Goal: Transaction & Acquisition: Purchase product/service

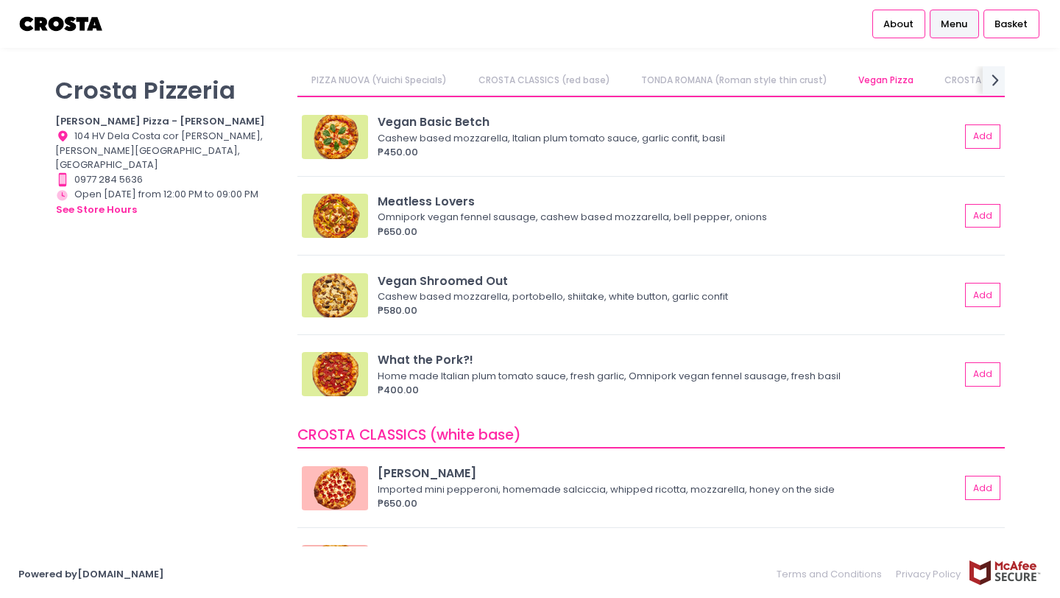
click at [391, 77] on link "PIZZA NUOVA (Yuichi Specials)" at bounding box center [379, 80] width 164 height 28
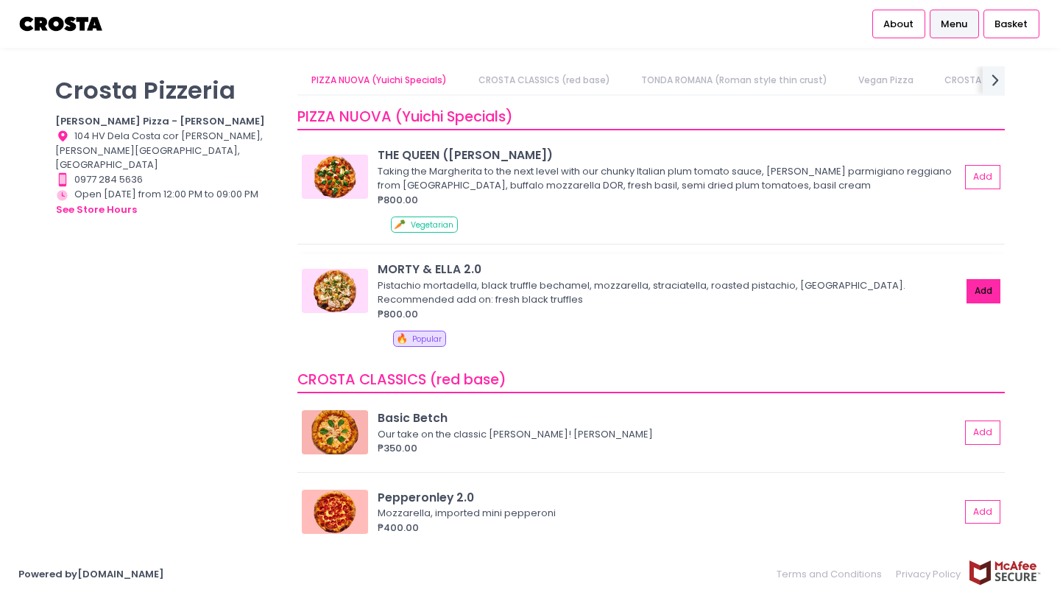
click at [984, 292] on button "Add" at bounding box center [984, 291] width 34 height 24
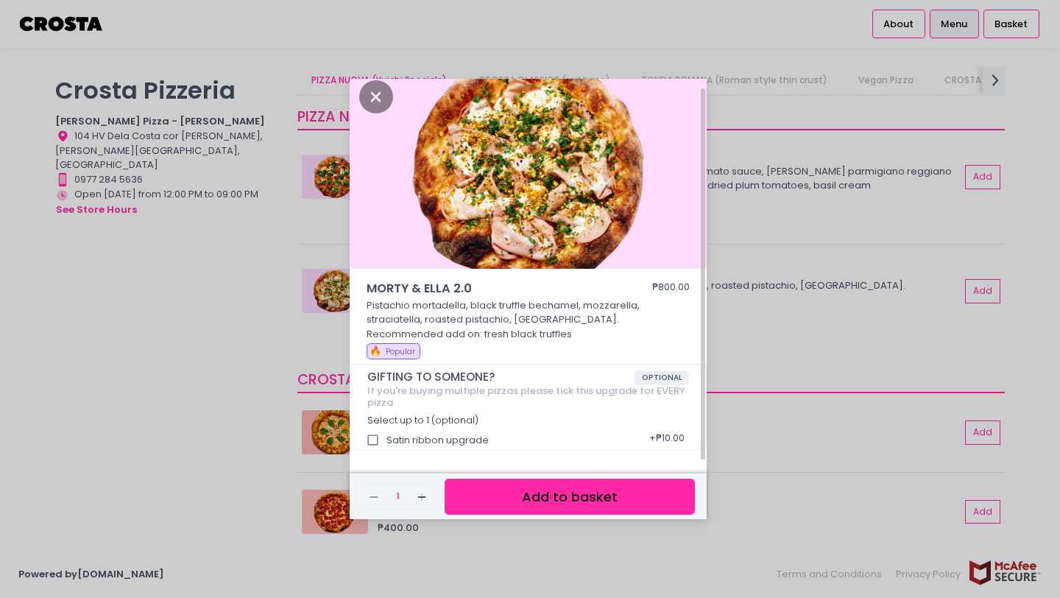
click at [583, 499] on button "Add to basket" at bounding box center [570, 497] width 250 height 36
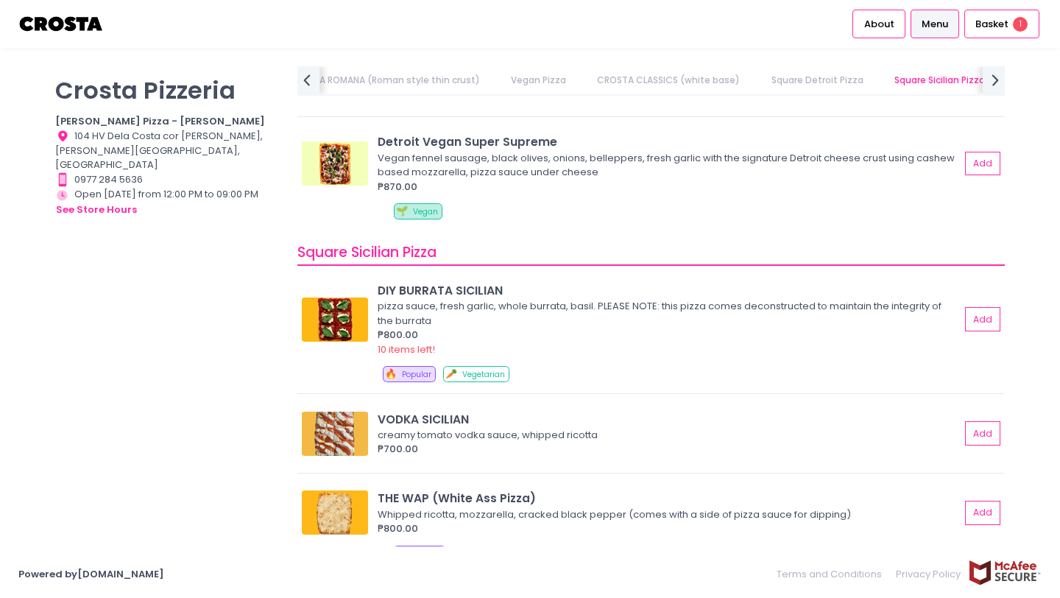
scroll to position [1816, 0]
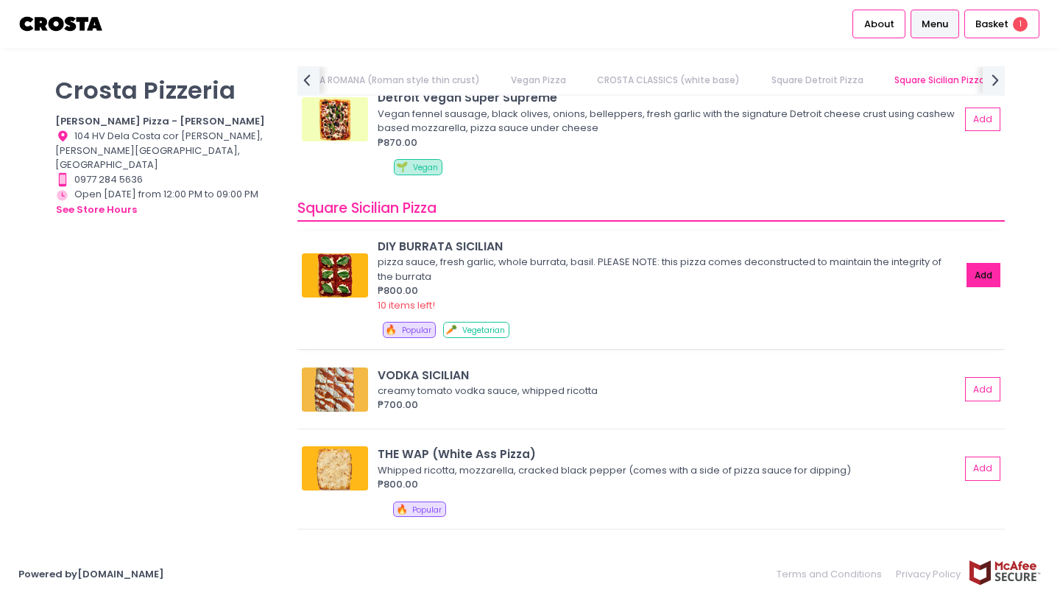
click at [987, 279] on button "Add" at bounding box center [984, 275] width 34 height 24
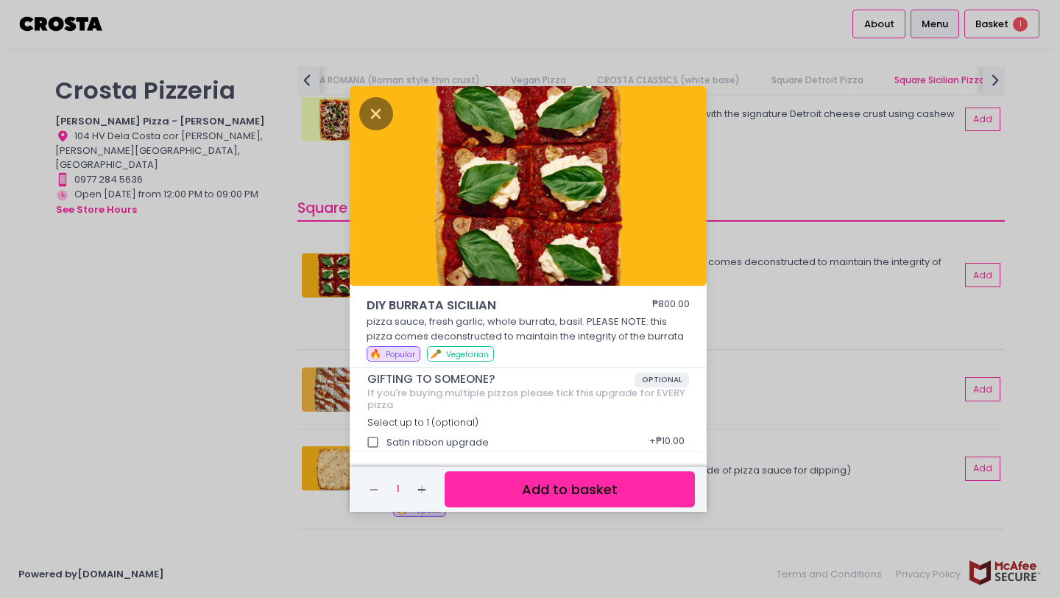
click at [560, 493] on button "Add to basket" at bounding box center [570, 489] width 250 height 36
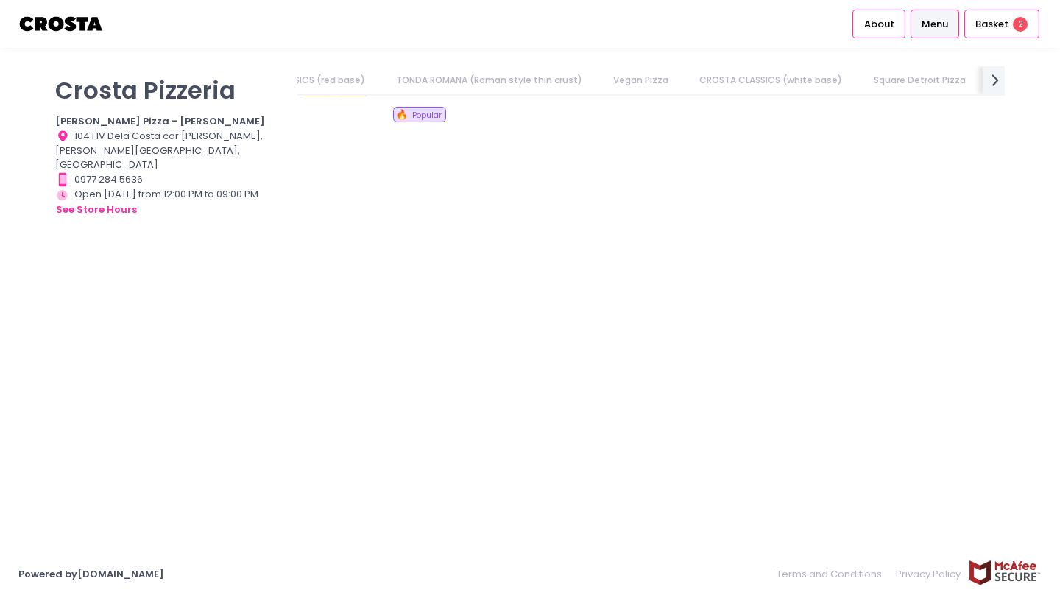
scroll to position [0, 0]
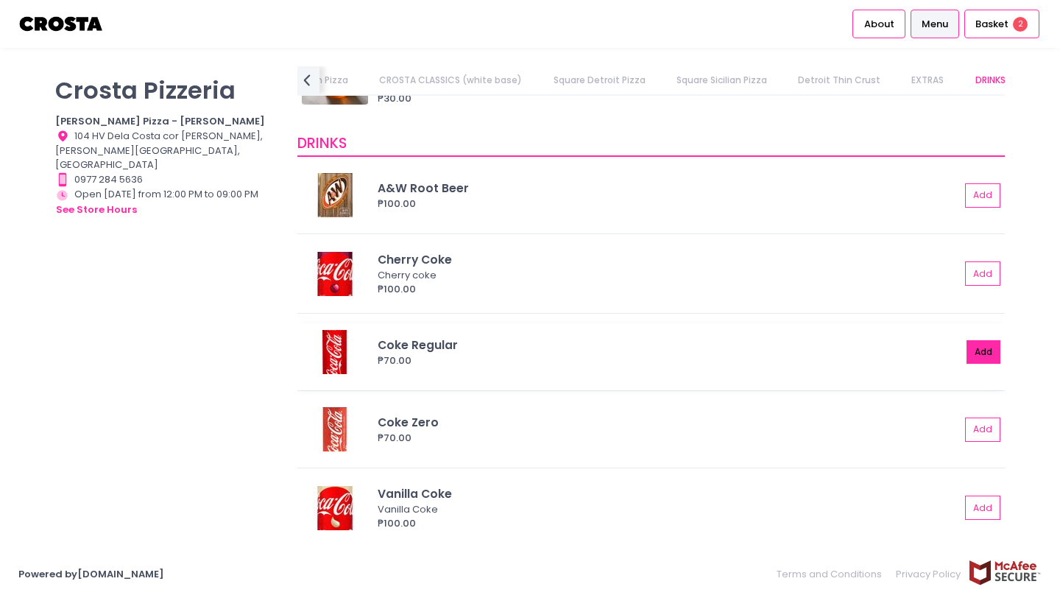
click at [978, 347] on button "Add" at bounding box center [984, 352] width 34 height 24
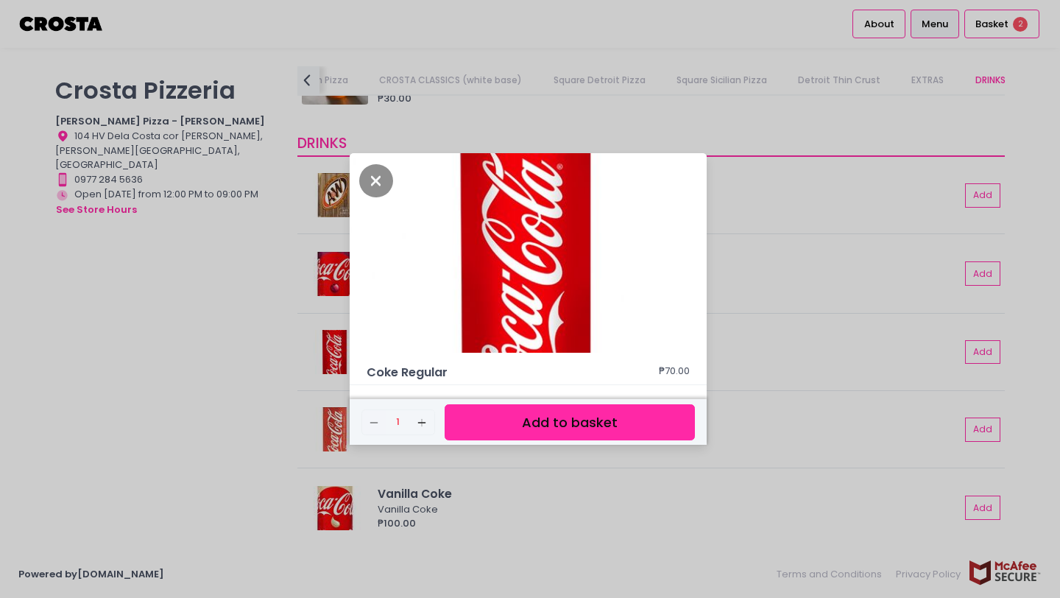
click at [618, 423] on button "Add to basket" at bounding box center [570, 422] width 250 height 36
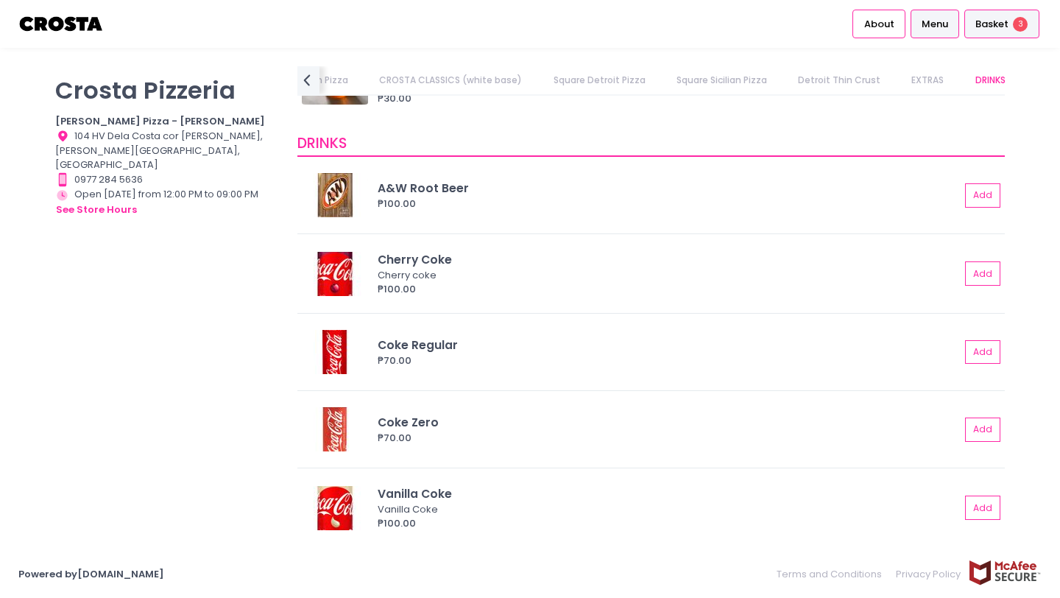
click at [1009, 26] on div "Basket 3" at bounding box center [1002, 24] width 75 height 29
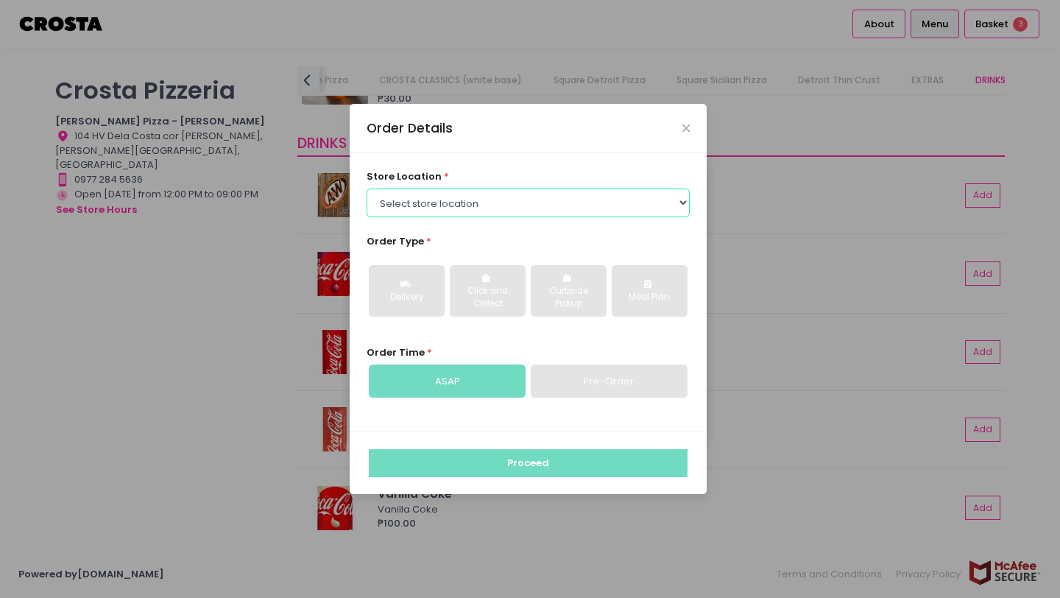
click at [476, 207] on select "Select store location Crosta Pizza - Salcedo Crosta Pizza - San Juan" at bounding box center [529, 203] width 324 height 28
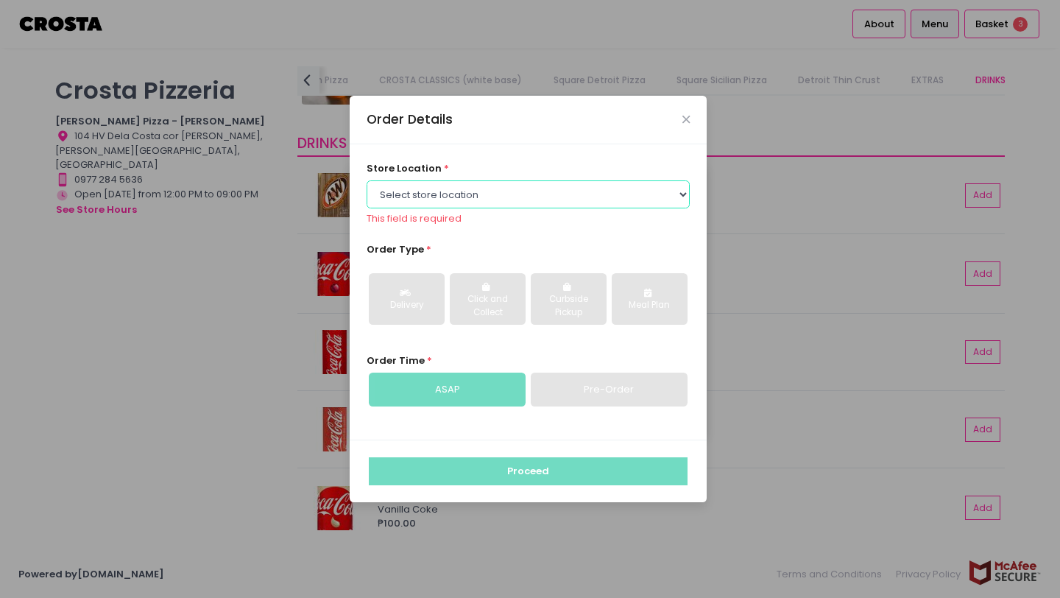
click at [493, 197] on select "Select store location Crosta Pizza - Salcedo Crosta Pizza - San Juan" at bounding box center [529, 194] width 324 height 28
click at [487, 188] on select "Select store location Crosta Pizza - Salcedo Crosta Pizza - San Juan" at bounding box center [529, 194] width 324 height 28
select select "5fabb2e53664a8677beaeb89"
click at [367, 189] on select "Select store location Crosta Pizza - Salcedo Crosta Pizza - San Juan" at bounding box center [529, 194] width 324 height 28
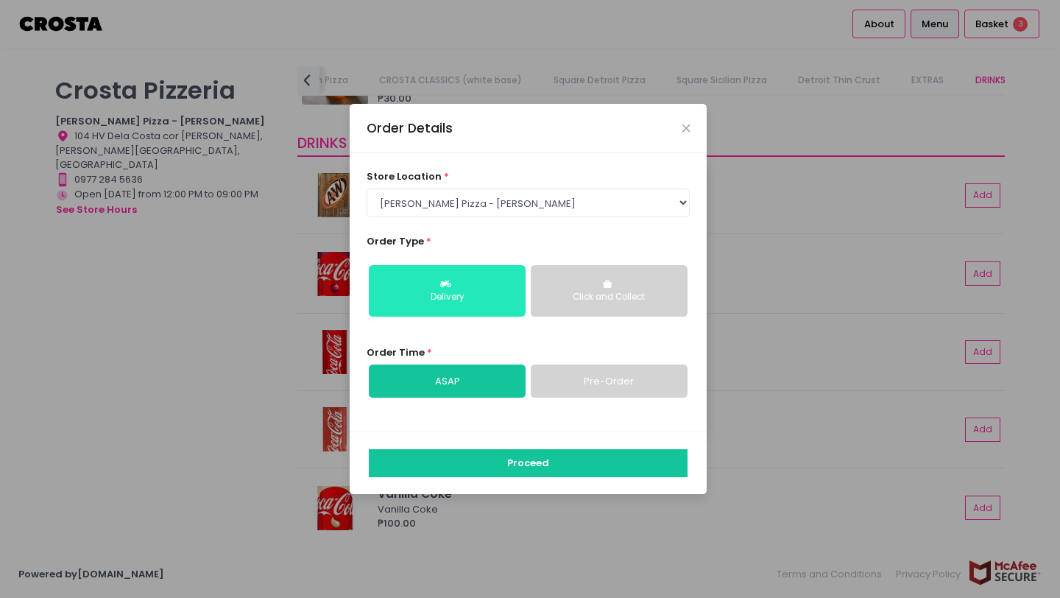
click at [460, 287] on button "Delivery" at bounding box center [447, 291] width 157 height 52
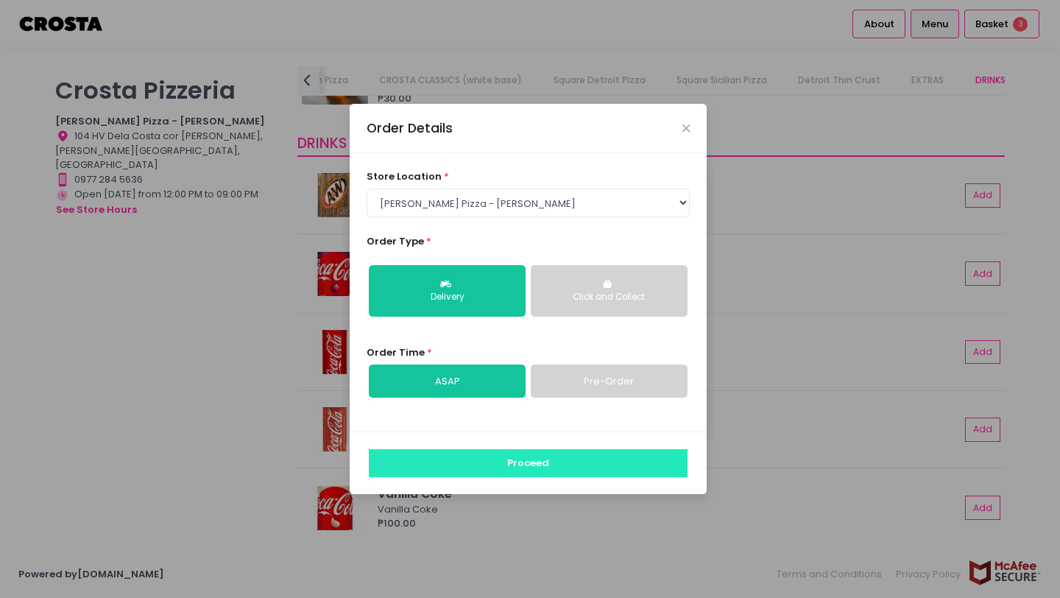
click at [515, 462] on button "Proceed" at bounding box center [528, 463] width 319 height 28
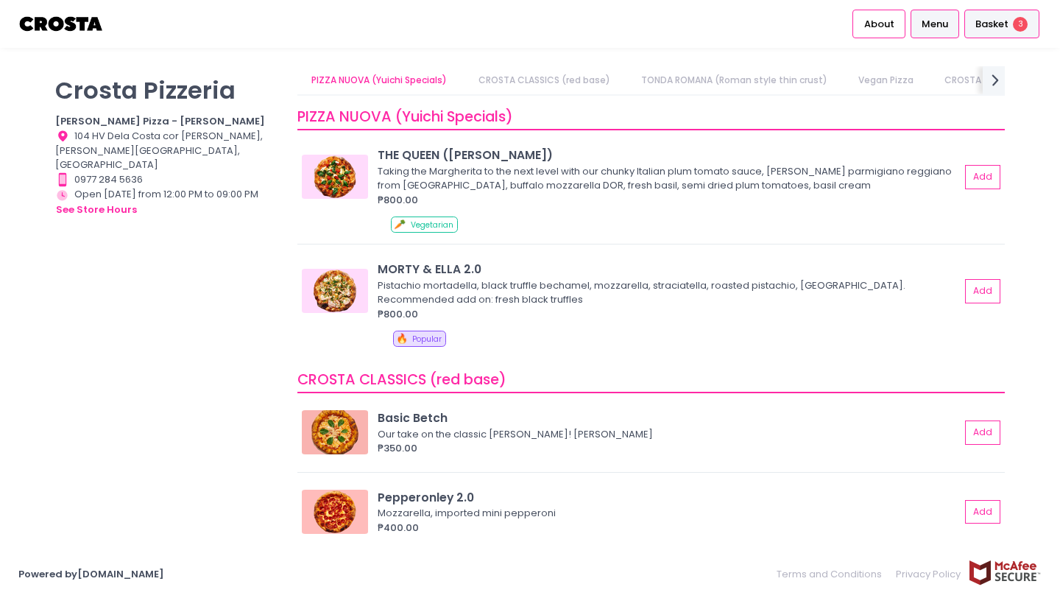
click at [1001, 28] on span "Basket" at bounding box center [992, 24] width 33 height 15
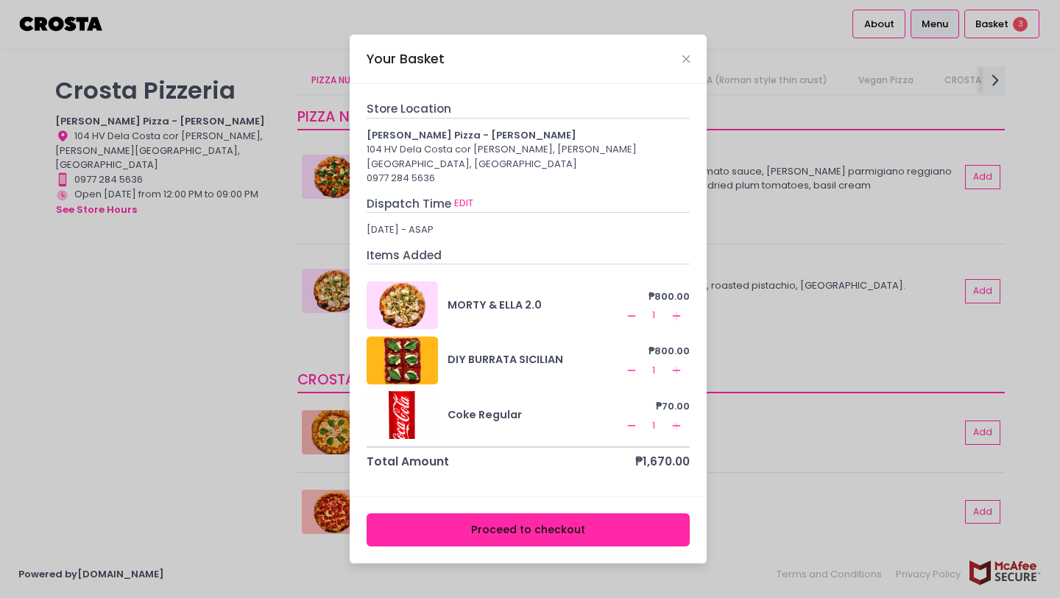
click at [560, 515] on button "Proceed to checkout" at bounding box center [529, 529] width 324 height 33
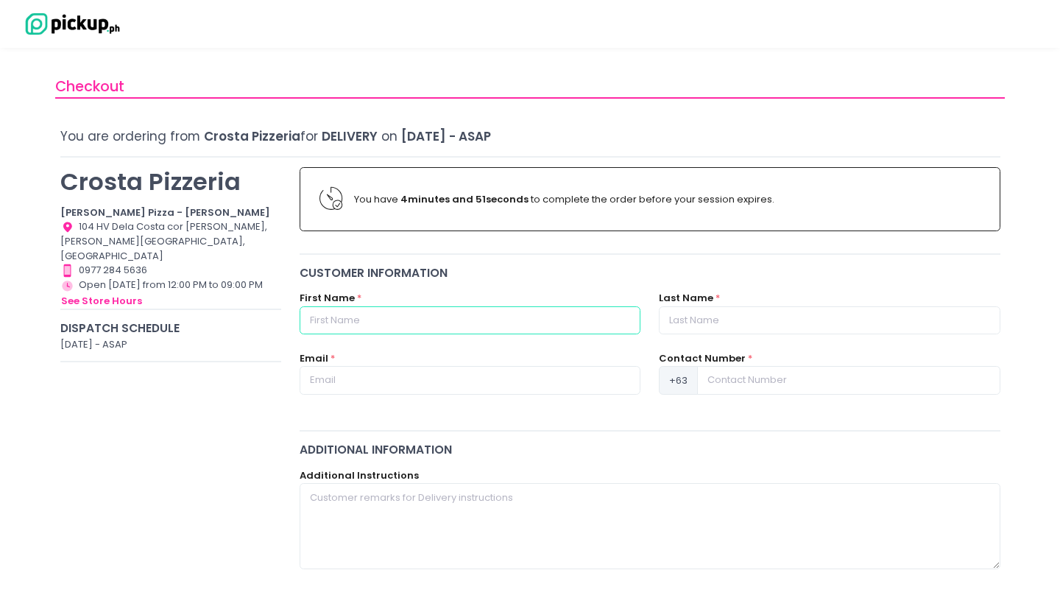
click at [399, 327] on input "text" at bounding box center [470, 320] width 341 height 28
paste input "Zyza"
type input "Zyza"
click at [706, 322] on input "text" at bounding box center [829, 320] width 341 height 28
paste input "Gumban"
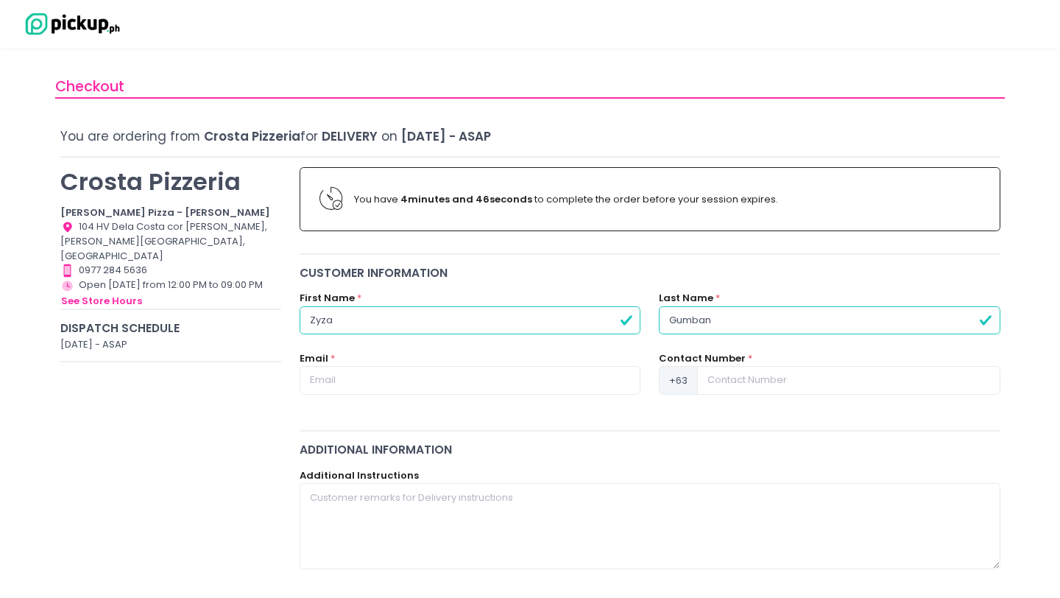
type input "Gumban"
click at [727, 375] on input at bounding box center [848, 380] width 303 height 28
paste input "09562360264"
type input "09562360264"
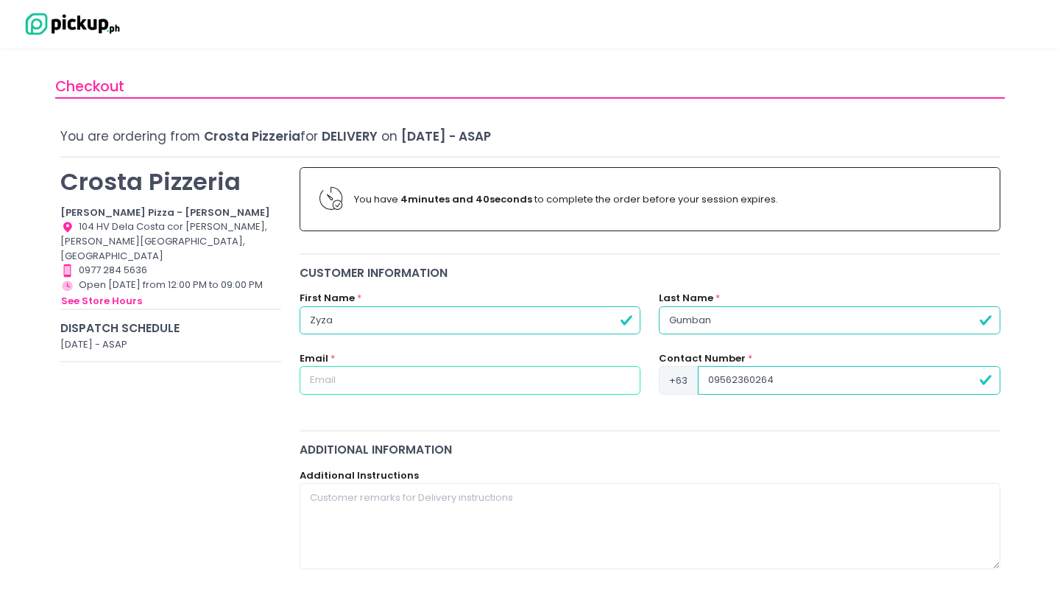
click at [418, 381] on input "text" at bounding box center [470, 380] width 341 height 28
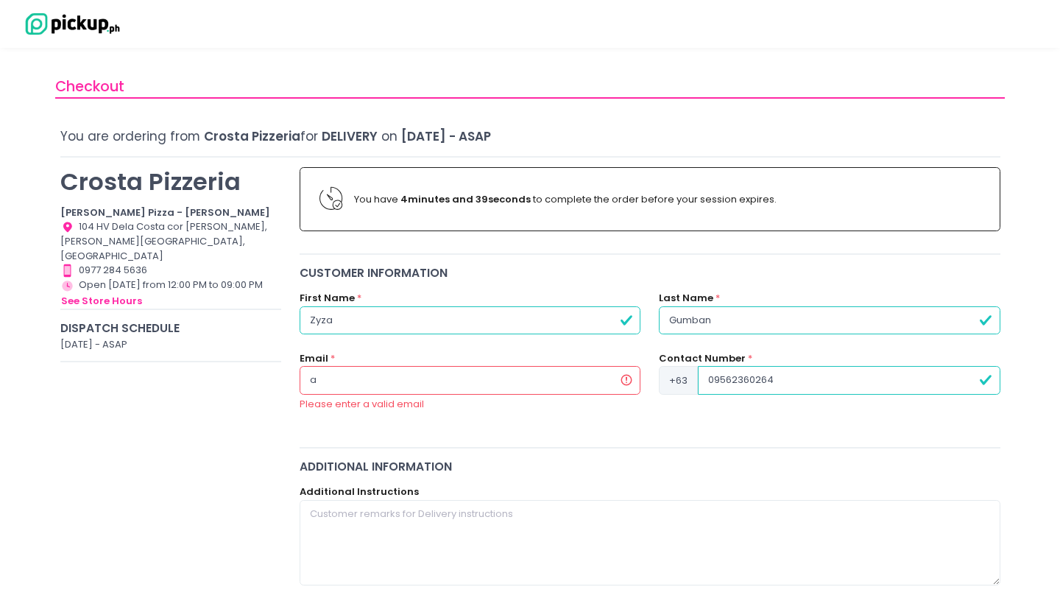
type input "aleksaigre@gmail.com"
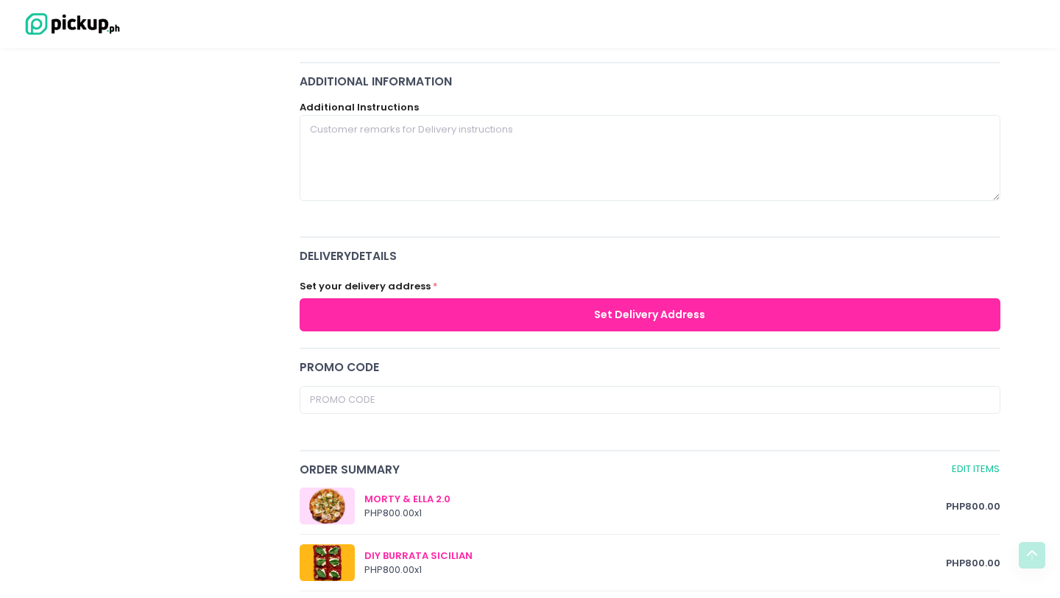
scroll to position [374, 0]
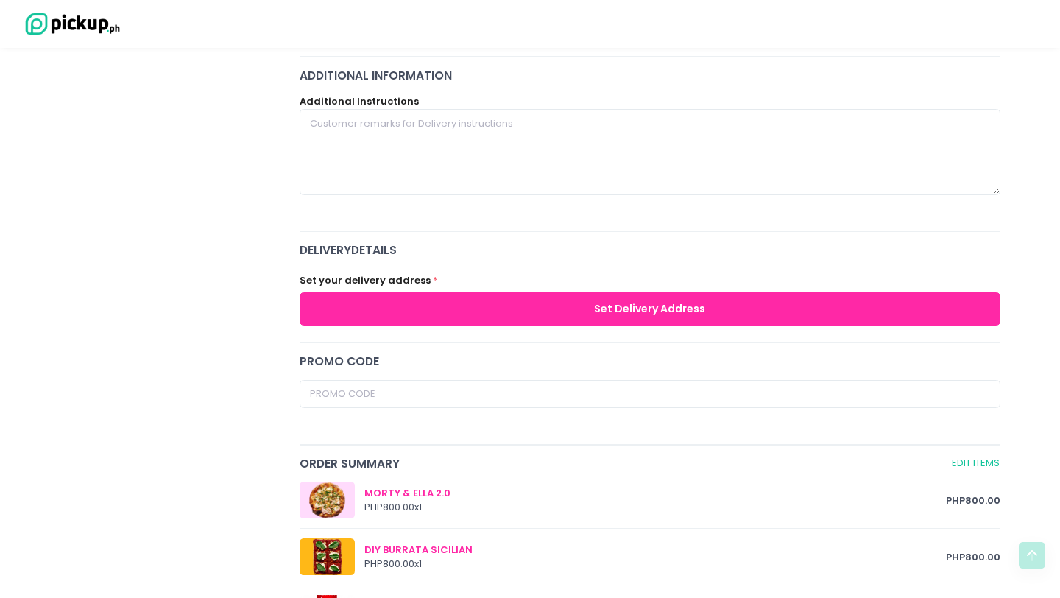
click at [675, 327] on div "Set your delivery address * Set Delivery Address" at bounding box center [650, 296] width 719 height 74
click at [673, 314] on button "Set Delivery Address" at bounding box center [650, 308] width 701 height 33
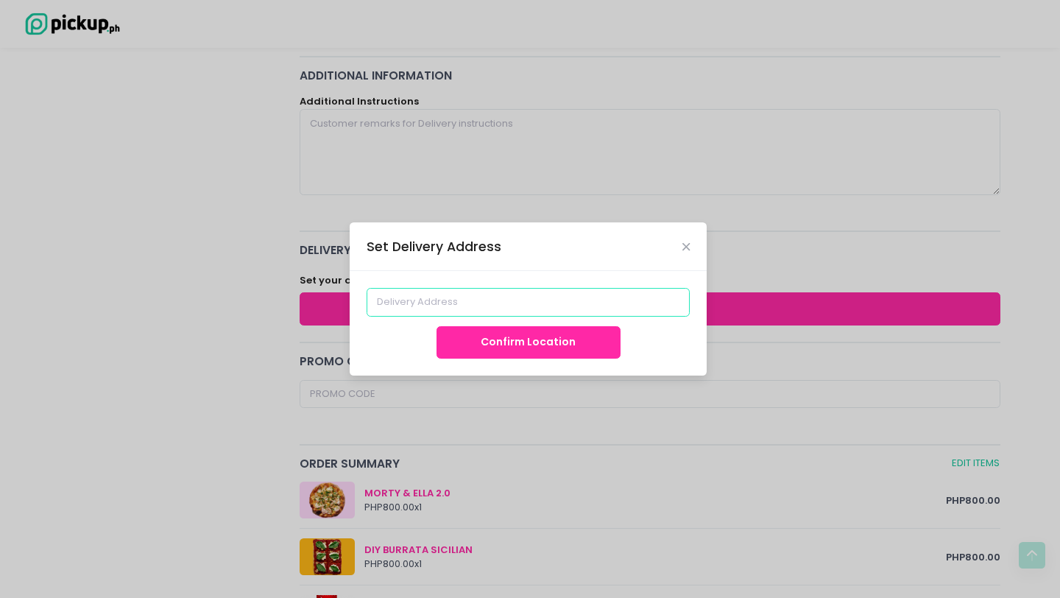
click at [512, 297] on input at bounding box center [529, 302] width 324 height 28
paste input "NFL BUILDING(AGUILA GLASS)ALONG AGUINALDO HIGHWAY BAYAN LUMA,IMUS CAVITE. THERE…"
type input "NFL BUILDING(AGUILA GLASS)ALONG AGUINALDO HIGHWAY BAYAN LUMA,IMUS CAVITE. THERE…"
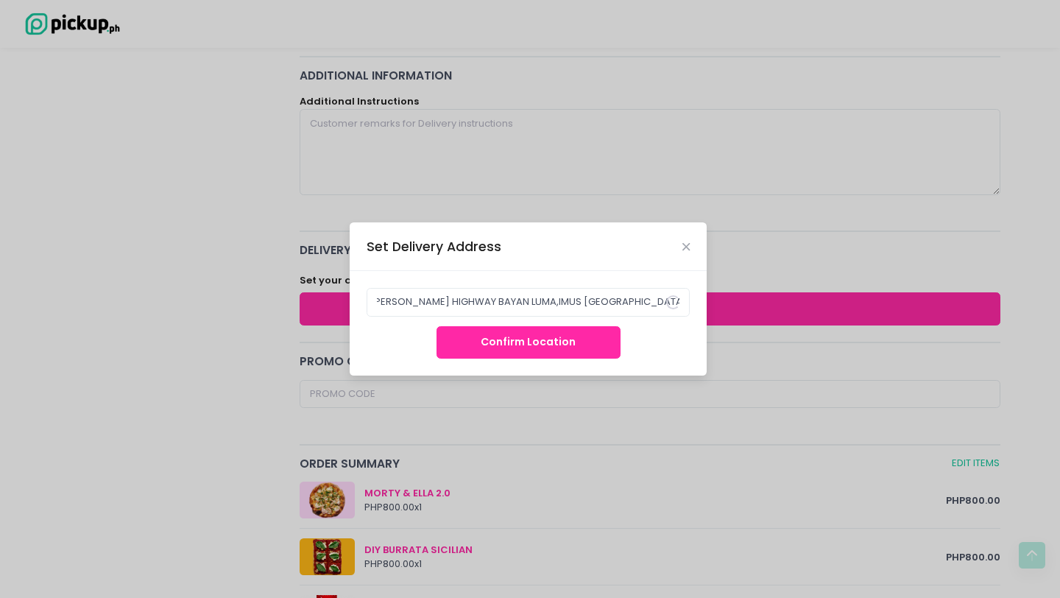
scroll to position [0, 0]
click at [527, 344] on button "Confirm Location" at bounding box center [529, 342] width 184 height 33
click at [528, 342] on button "Confirm Location" at bounding box center [529, 342] width 184 height 33
click at [515, 350] on button "Confirm Location" at bounding box center [529, 342] width 184 height 33
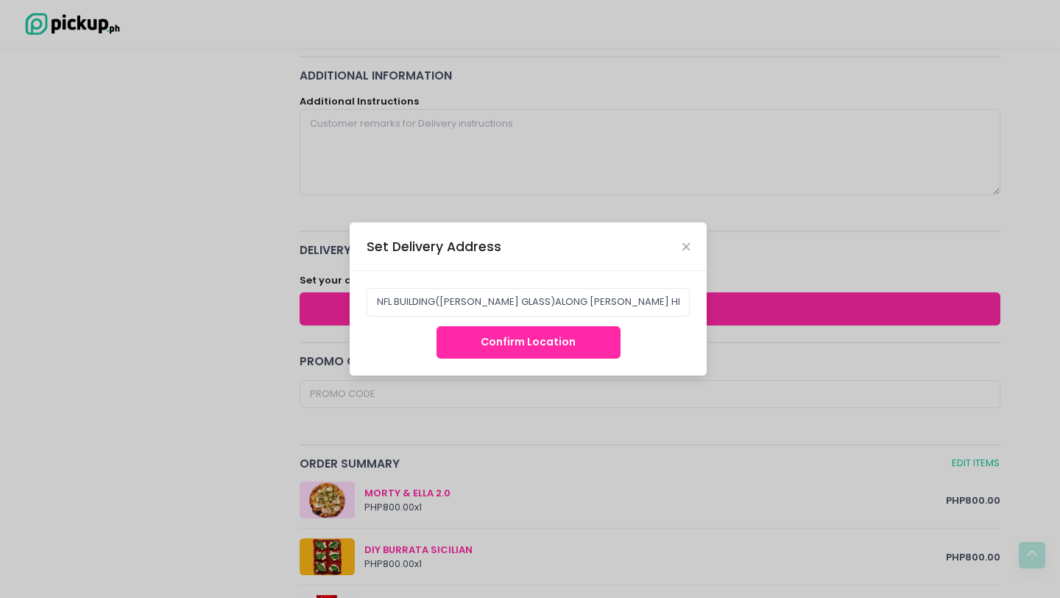
click at [515, 350] on button "Confirm Location" at bounding box center [529, 342] width 184 height 33
click at [601, 297] on input "NFL BUILDING(AGUILA GLASS)ALONG AGUINALDO HIGHWAY BAYAN LUMA,IMUS CAVITE. THERE…" at bounding box center [529, 302] width 324 height 28
click at [600, 297] on input "NFL BUILDING(AGUILA GLASS)ALONG AGUINALDO HIGHWAY BAYAN LUMA,IMUS CAVITE. THERE…" at bounding box center [529, 302] width 324 height 28
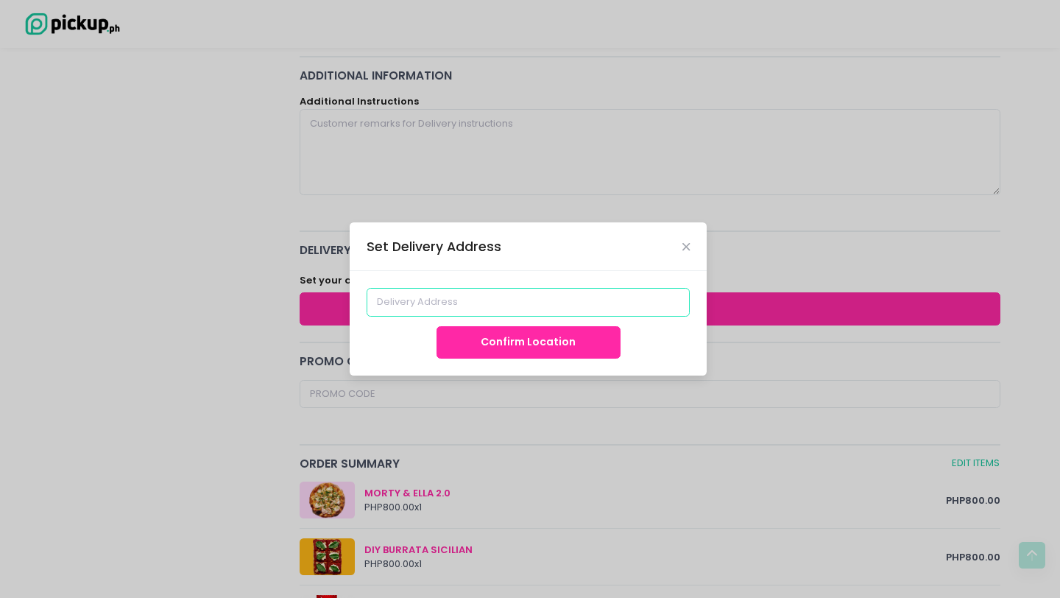
paste input "NFL BUILDING(AGUILA GLASS)ALONG AGUINALDO HIGHWAY BAYAN LUMA,IMUS CAVITE. THERE…"
type input "NFL BUILDING(AGUILA GLASS)ALONG AGUINALDO HIGHWAY BAYAN LUMA,IMUS CAVITE. THERE…"
click at [543, 304] on input at bounding box center [529, 302] width 324 height 28
paste input "CW5R+W58, 1169 Aguinaldo Hwy, Imus, Cavite, Philippines"
type input "CW5R+W58, 1169 Aguinaldo Hwy, Imus, Cavite, Philippines"
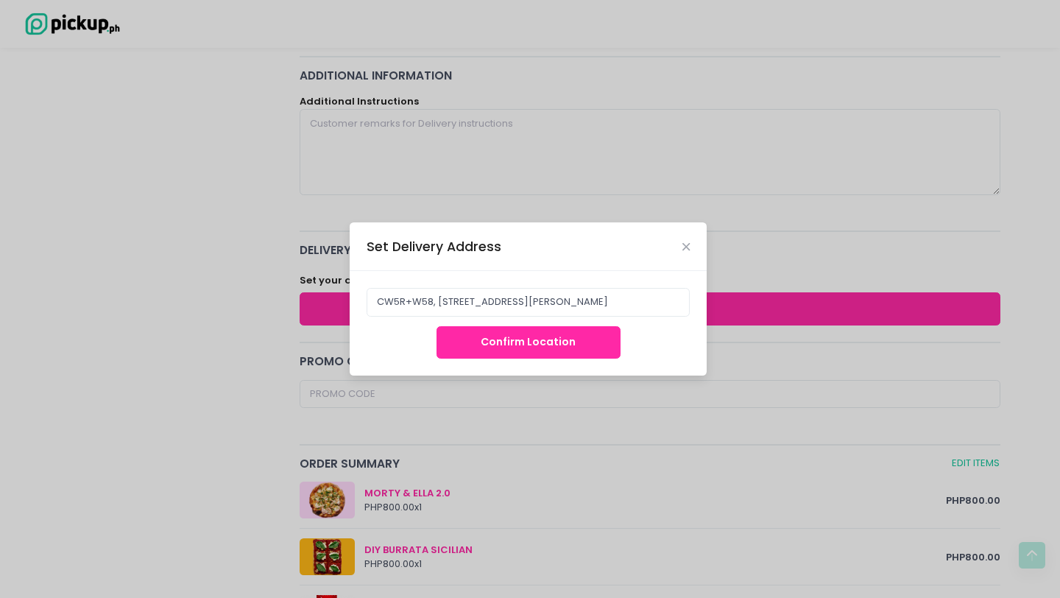
click at [588, 346] on button "Confirm Location" at bounding box center [529, 342] width 184 height 33
click at [552, 343] on button "Confirm Location" at bounding box center [529, 342] width 184 height 33
click at [552, 342] on button "Confirm Location" at bounding box center [529, 342] width 184 height 33
click at [685, 247] on icon "Close" at bounding box center [686, 247] width 7 height 11
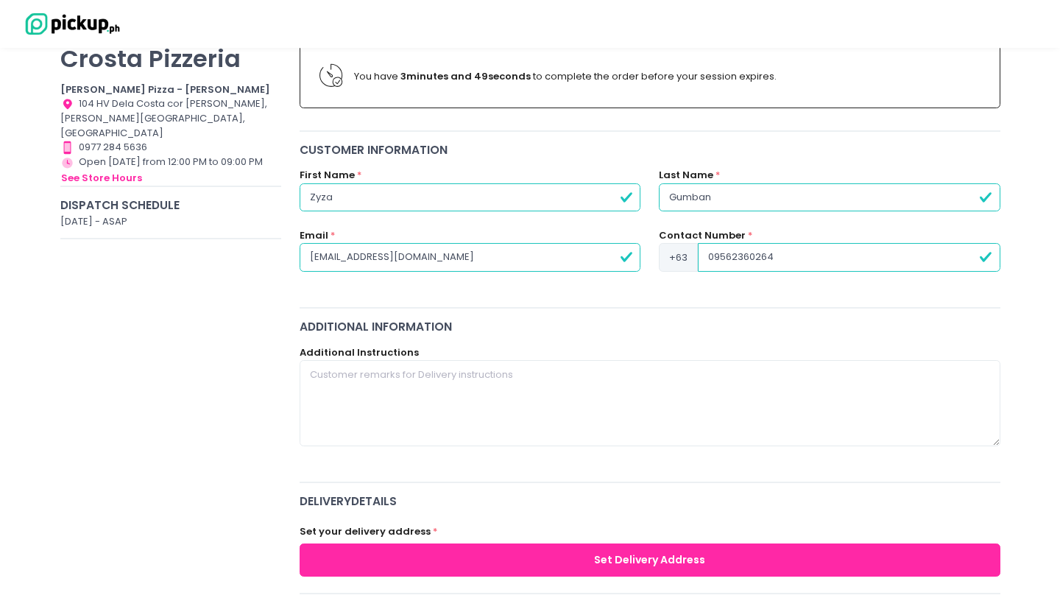
scroll to position [124, 0]
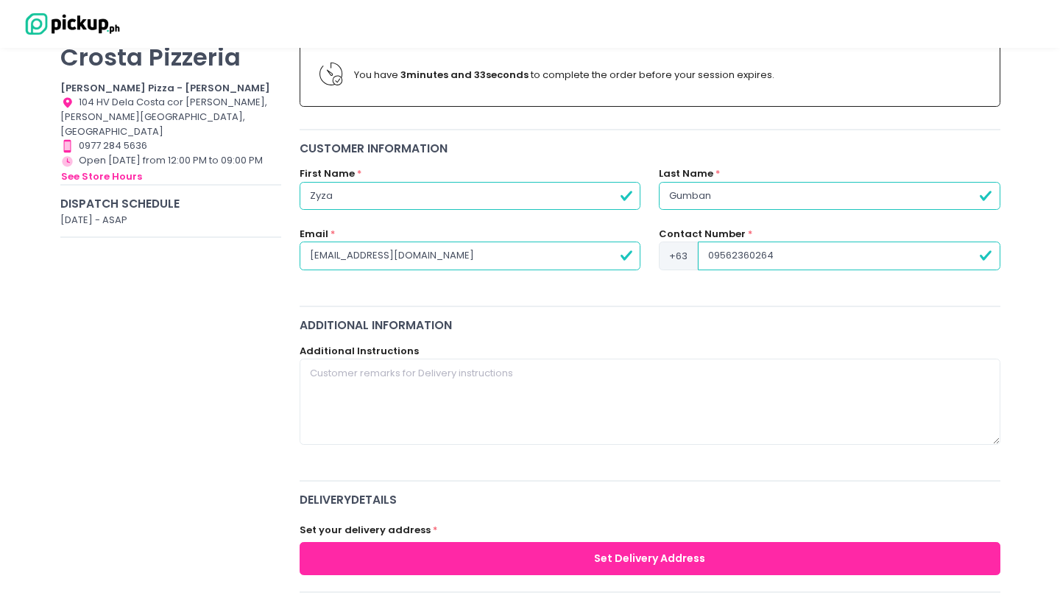
click at [552, 553] on button "Set Delivery Address" at bounding box center [650, 558] width 701 height 33
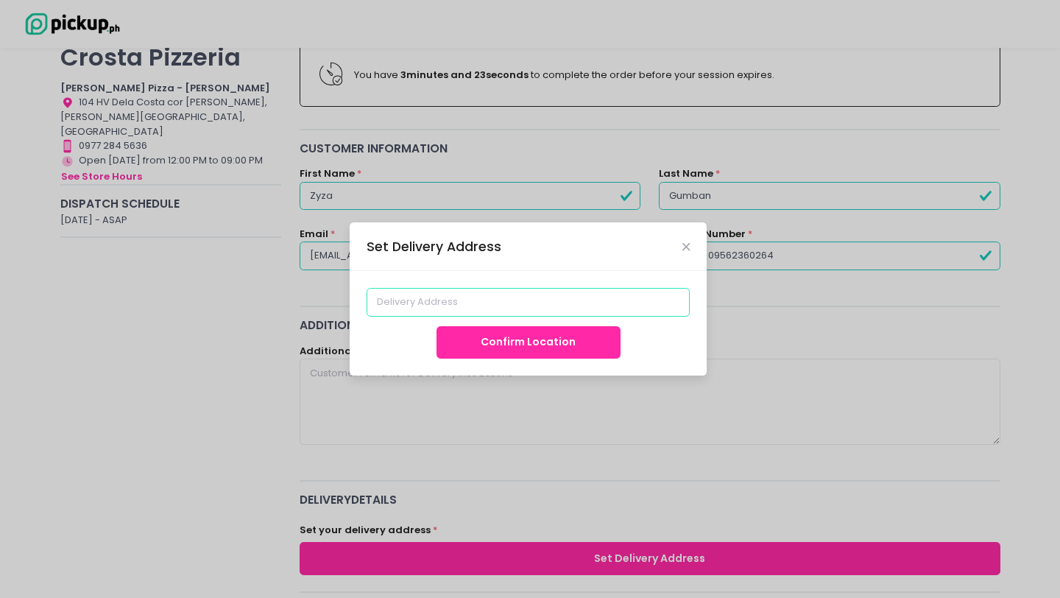
click at [443, 302] on input at bounding box center [529, 302] width 324 height 28
paste input "CW5R+W58"
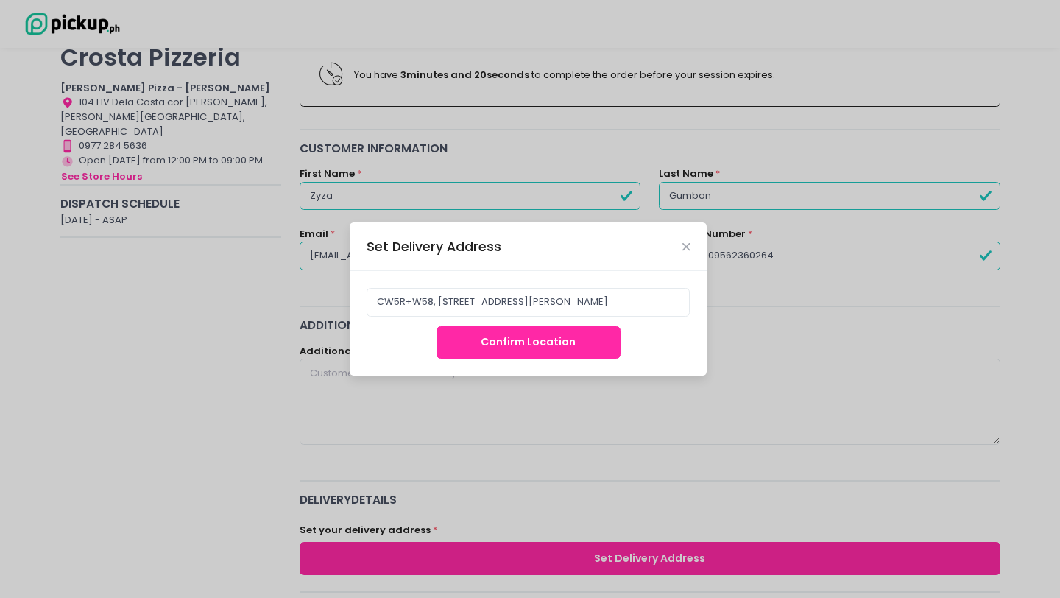
click at [500, 348] on button "Confirm Location" at bounding box center [529, 342] width 184 height 33
click at [500, 343] on button "Confirm Location" at bounding box center [529, 342] width 184 height 33
drag, startPoint x: 687, startPoint y: 247, endPoint x: 518, endPoint y: 314, distance: 182.1
click at [519, 314] on div "Set Delivery Address CW5R+W58, 1169 Aguinaldo Hwy, Imus, Cavite, Philippines Co…" at bounding box center [528, 298] width 357 height 153
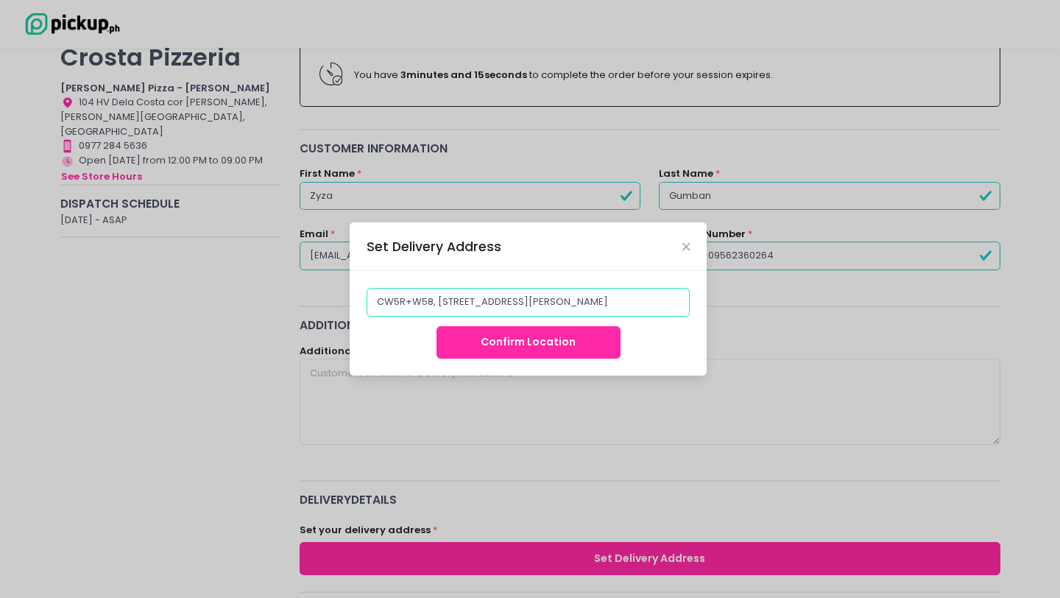
drag, startPoint x: 431, startPoint y: 305, endPoint x: 726, endPoint y: 307, distance: 295.3
click at [726, 307] on div "Set Delivery Address CW5R+W58, 1169 Aguinaldo Hwy, Imus, Cavite, Philippines Co…" at bounding box center [530, 299] width 1060 height 598
type input "CW5R+W58"
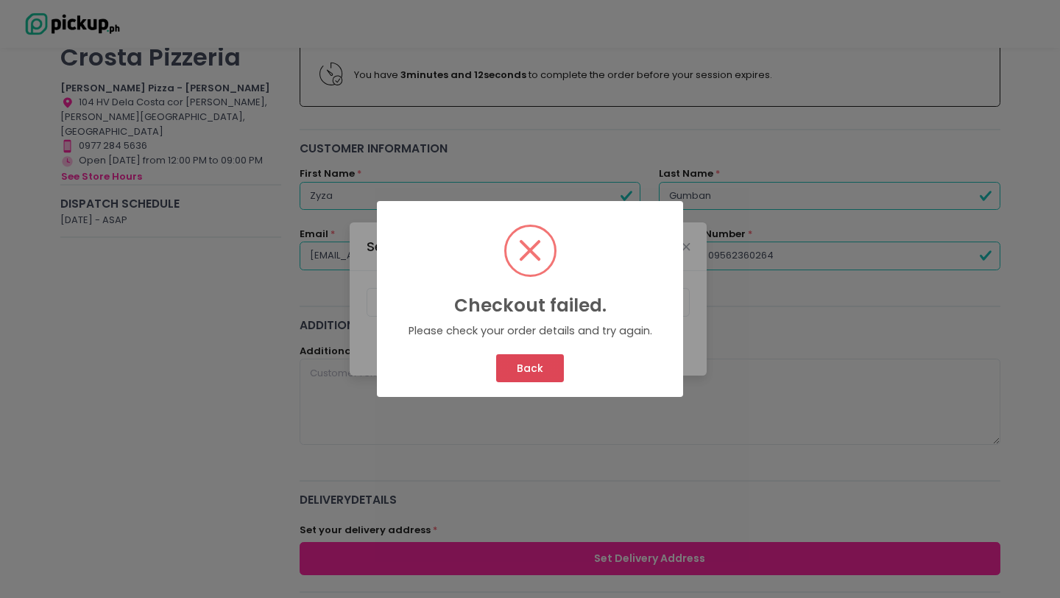
click at [546, 370] on button "Back" at bounding box center [529, 368] width 67 height 28
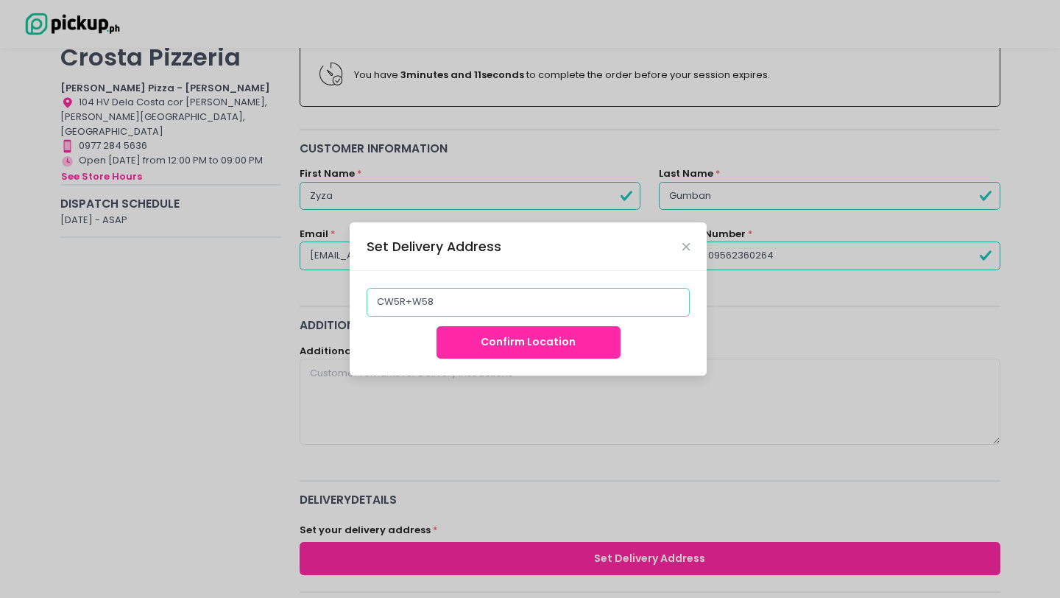
click at [543, 296] on input "CW5R+W58" at bounding box center [529, 302] width 324 height 28
click at [496, 310] on input "CW5R+W58" at bounding box center [529, 302] width 324 height 28
paste input "CW5R+W58, 1169 Aguinaldo Hwy, Imus, Cavite, Philippines"
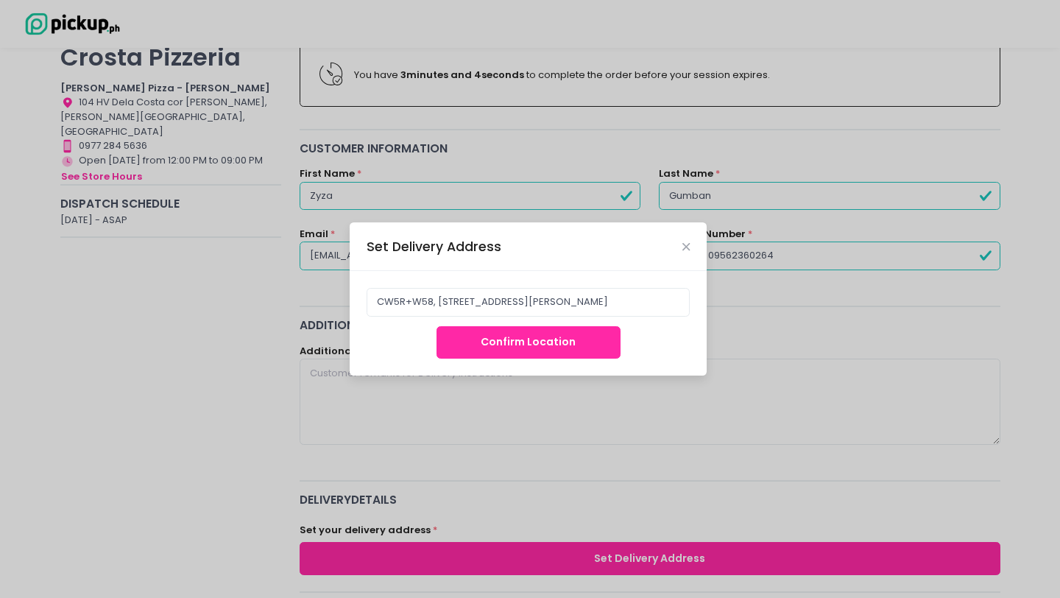
click at [512, 342] on button "Confirm Location" at bounding box center [529, 342] width 184 height 33
drag, startPoint x: 560, startPoint y: 300, endPoint x: 758, endPoint y: 294, distance: 197.4
click at [750, 296] on div "Set Delivery Address CW5R+W58, 1169 Aguinaldo Hwy, Imus, Cavite, Philippines Co…" at bounding box center [530, 299] width 1060 height 598
type input "CW5R+W58, 1169 Aguinaldo Hwy, Imus"
click at [652, 348] on div "Confirm Location" at bounding box center [529, 342] width 324 height 33
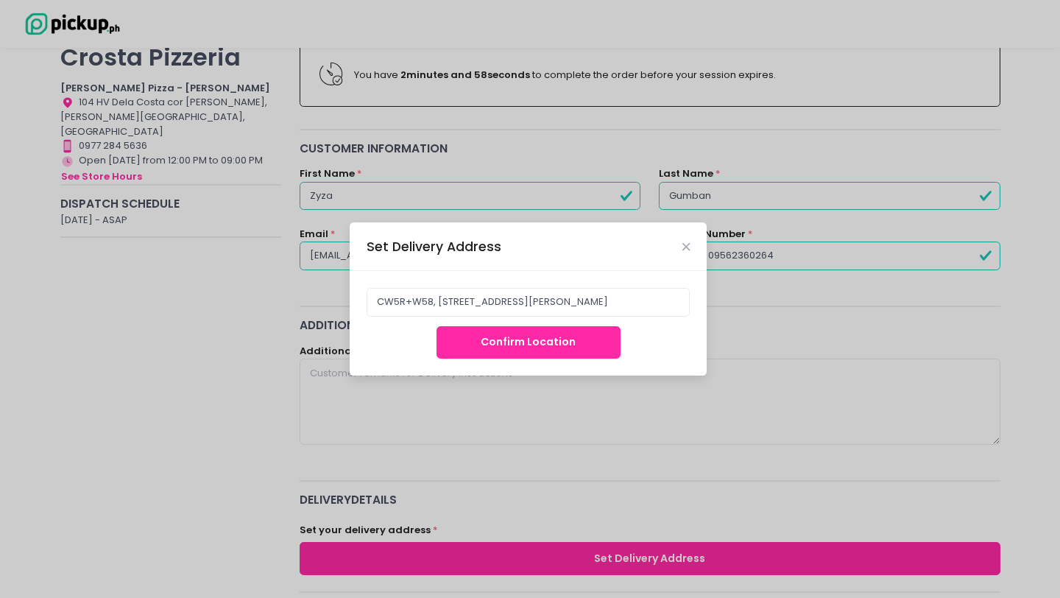
click at [577, 349] on button "Confirm Location" at bounding box center [529, 342] width 184 height 33
click at [561, 334] on button "Confirm Location" at bounding box center [529, 342] width 184 height 33
click at [560, 334] on button "Confirm Location" at bounding box center [529, 342] width 184 height 33
click at [559, 342] on button "Confirm Location" at bounding box center [529, 342] width 184 height 33
click at [686, 240] on div "Set Delivery Address" at bounding box center [528, 246] width 357 height 49
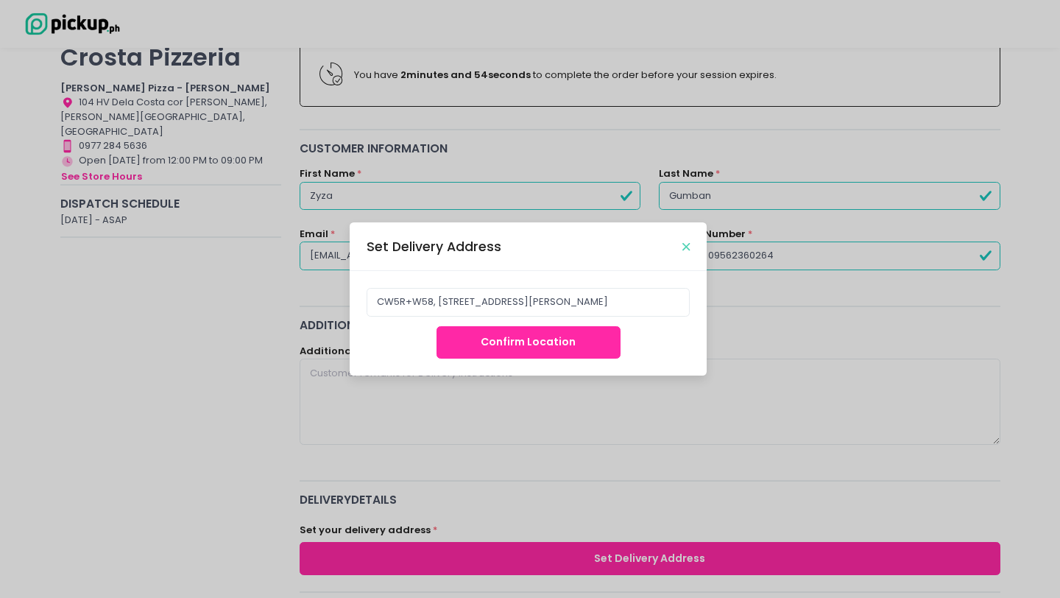
click at [686, 241] on div "Set Delivery Address" at bounding box center [528, 246] width 357 height 49
click at [684, 244] on icon "Close" at bounding box center [686, 247] width 7 height 11
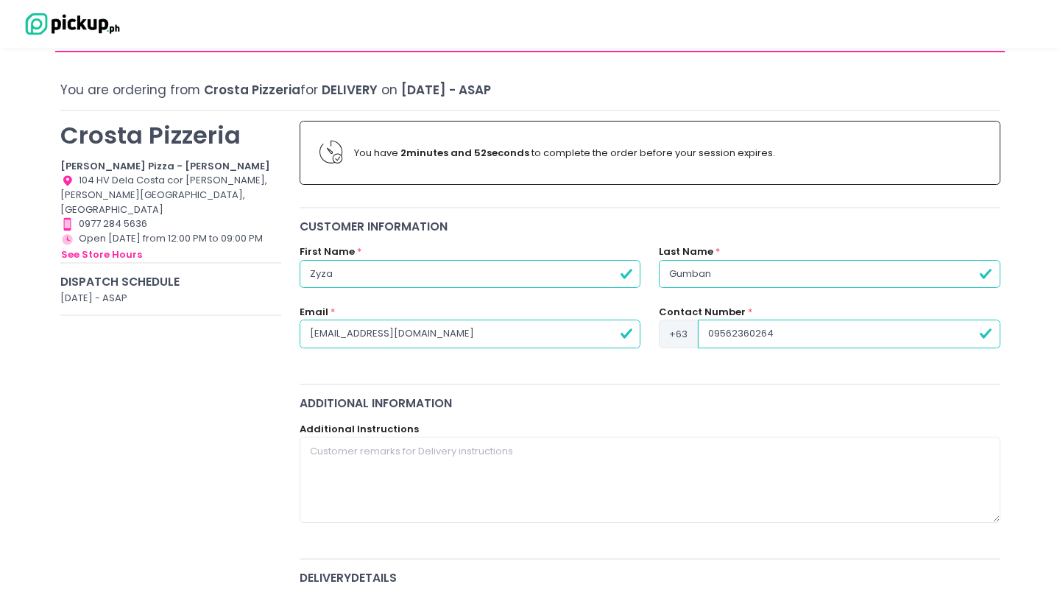
scroll to position [0, 0]
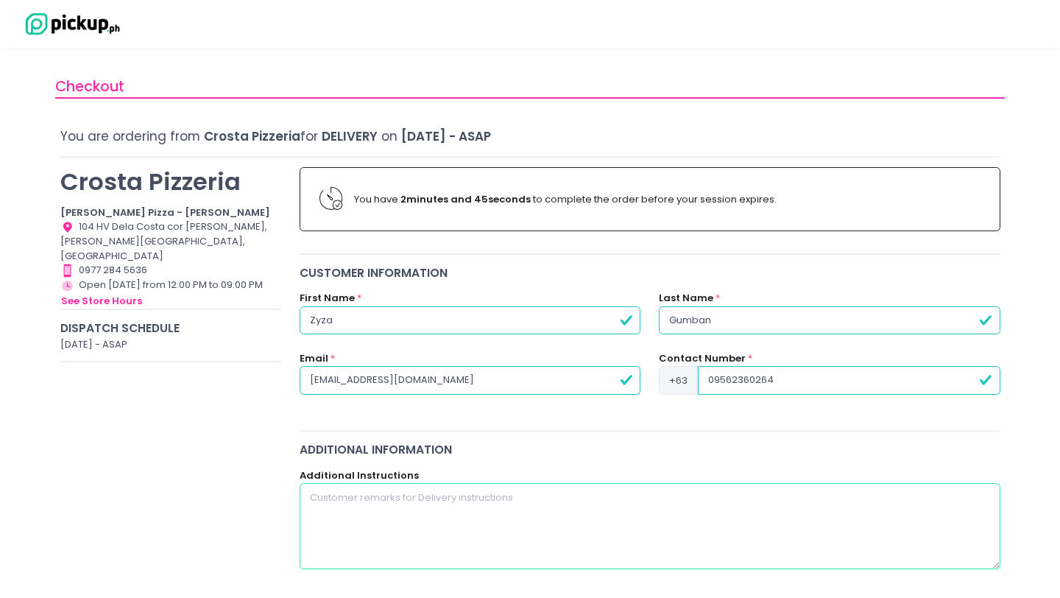
click at [406, 530] on textarea at bounding box center [650, 525] width 701 height 85
paste textarea "NFL BUILDING(AGUILA GLASS)ALONG AGUINALDO HIGHWAY BAYAN LUMA,IMUS CAVITE. THERE…"
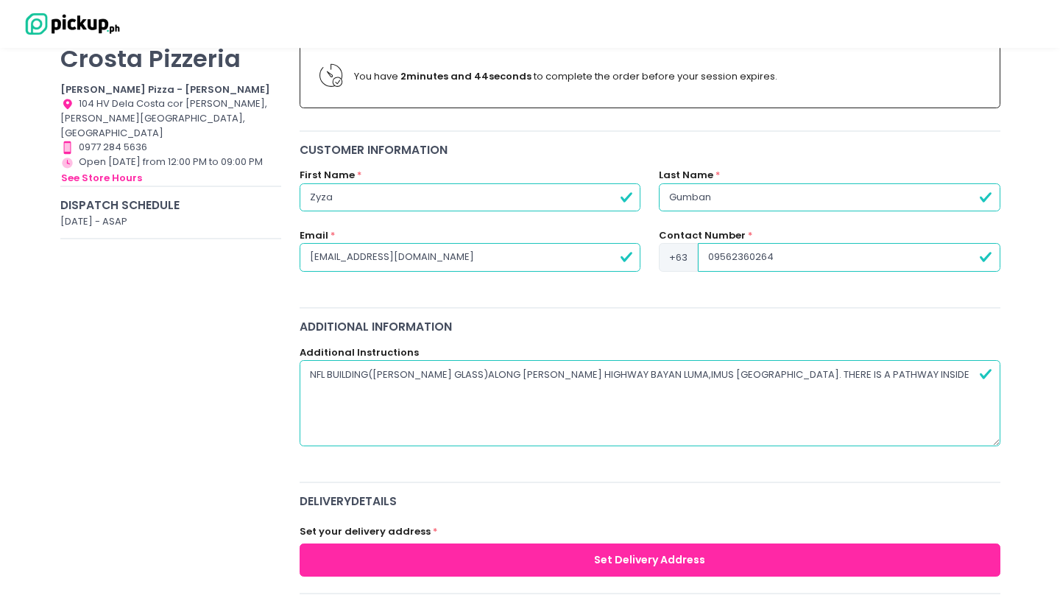
scroll to position [272, 0]
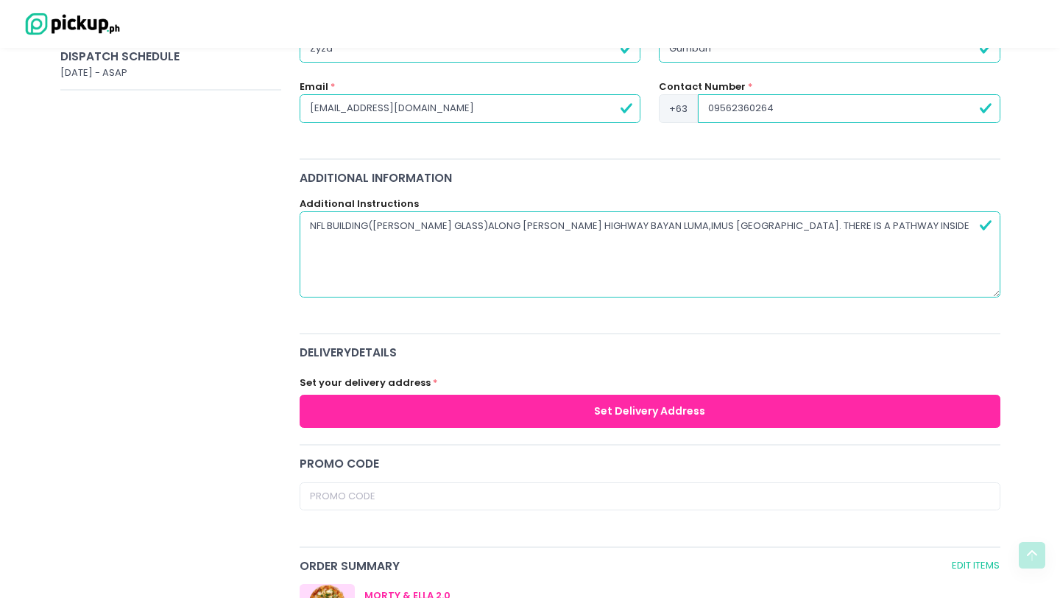
type textarea "NFL BUILDING(AGUILA GLASS)ALONG AGUINALDO HIGHWAY BAYAN LUMA,IMUS CAVITE. THERE…"
click at [450, 409] on button "Set Delivery Address" at bounding box center [650, 411] width 701 height 33
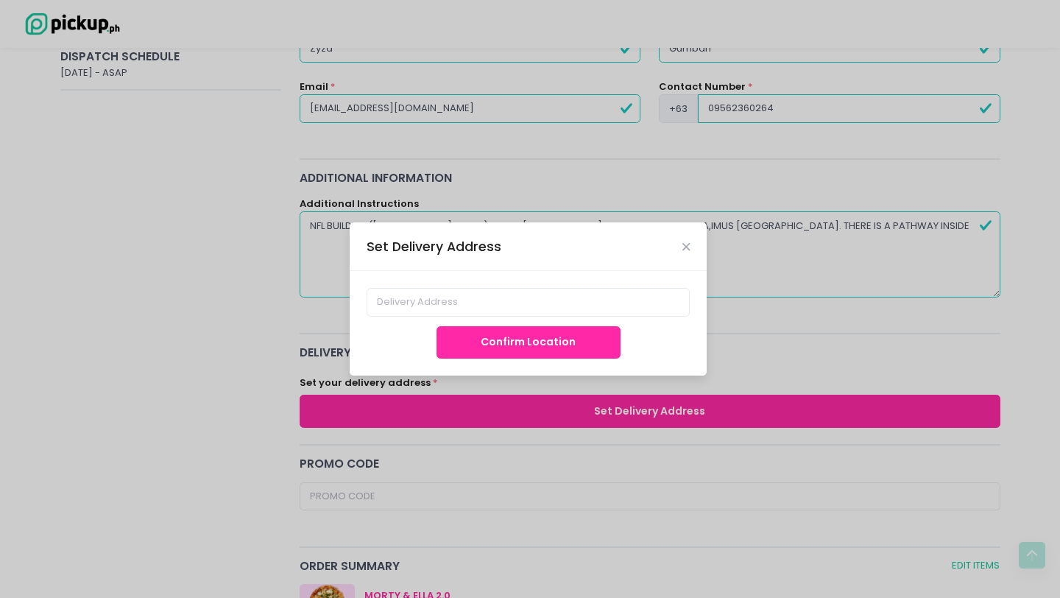
scroll to position [271, 0]
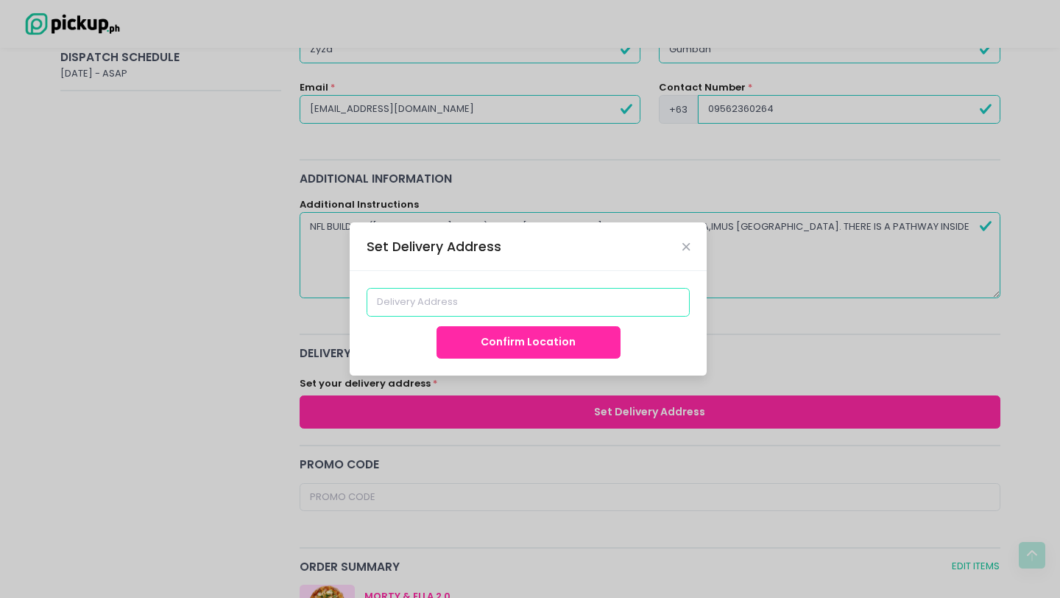
click at [597, 295] on input at bounding box center [529, 302] width 324 height 28
paste input "CW5R+W58, 1169 Aguinaldo Hwy, Imus, Cavite, Philippines"
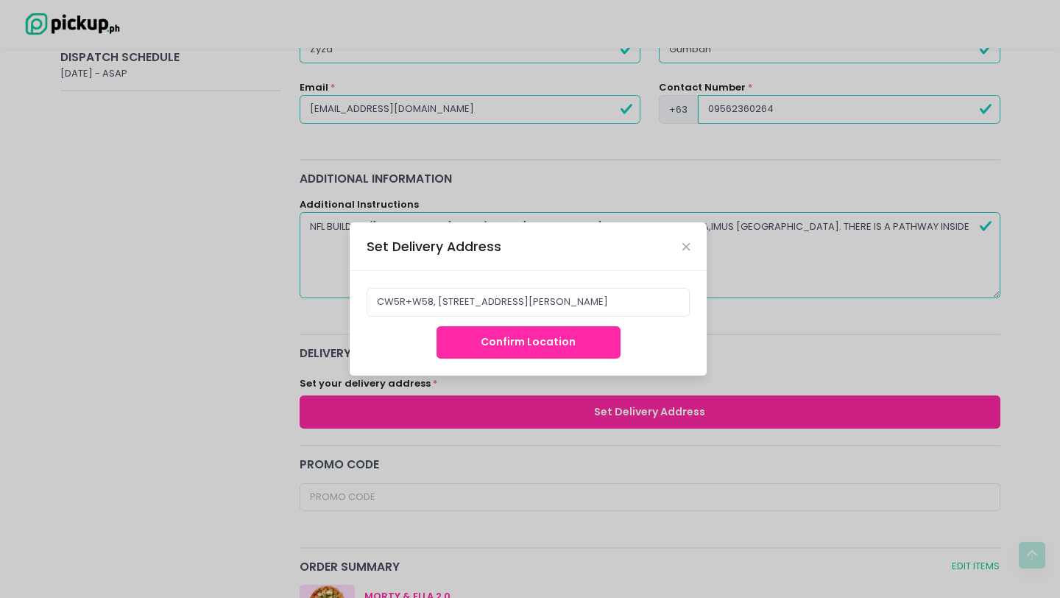
click at [559, 353] on button "Confirm Location" at bounding box center [529, 342] width 184 height 33
click at [543, 342] on button "Confirm Location" at bounding box center [529, 342] width 184 height 33
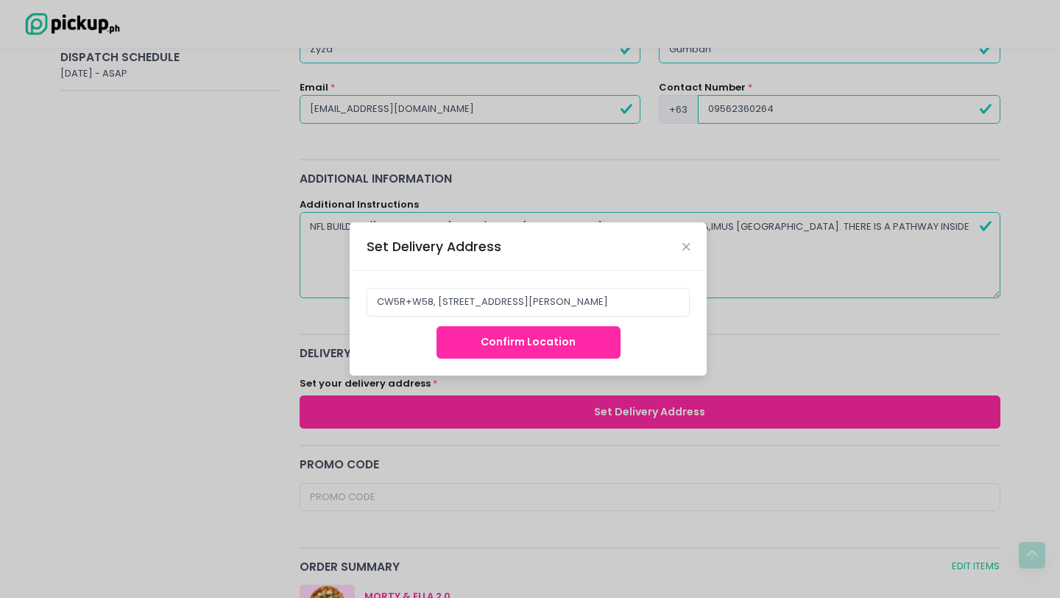
click at [543, 342] on button "Confirm Location" at bounding box center [529, 342] width 184 height 33
click at [546, 351] on button "Confirm Location" at bounding box center [529, 342] width 184 height 33
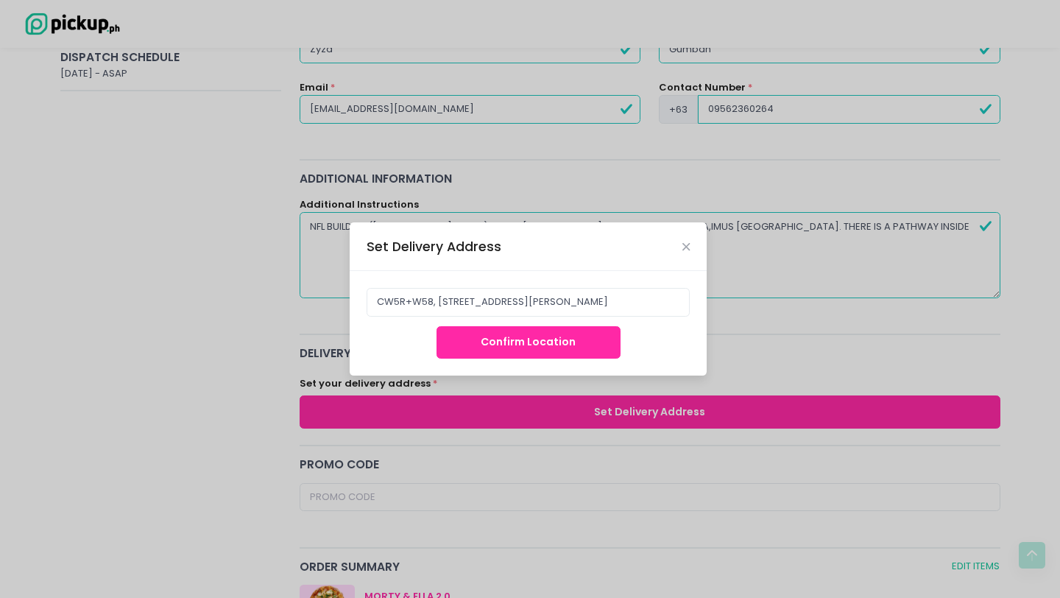
click at [543, 348] on button "Confirm Location" at bounding box center [529, 342] width 184 height 33
click at [622, 313] on input "CW5R+W58, 1169 Aguinaldo Hwy, Imus, Cavite, Philippines" at bounding box center [529, 302] width 324 height 28
drag, startPoint x: 645, startPoint y: 304, endPoint x: 454, endPoint y: 302, distance: 191.5
click at [454, 302] on input "CW5R+W58, 1169 Aguinaldo Hwy, Imus, Cavite, Philippines" at bounding box center [529, 302] width 324 height 28
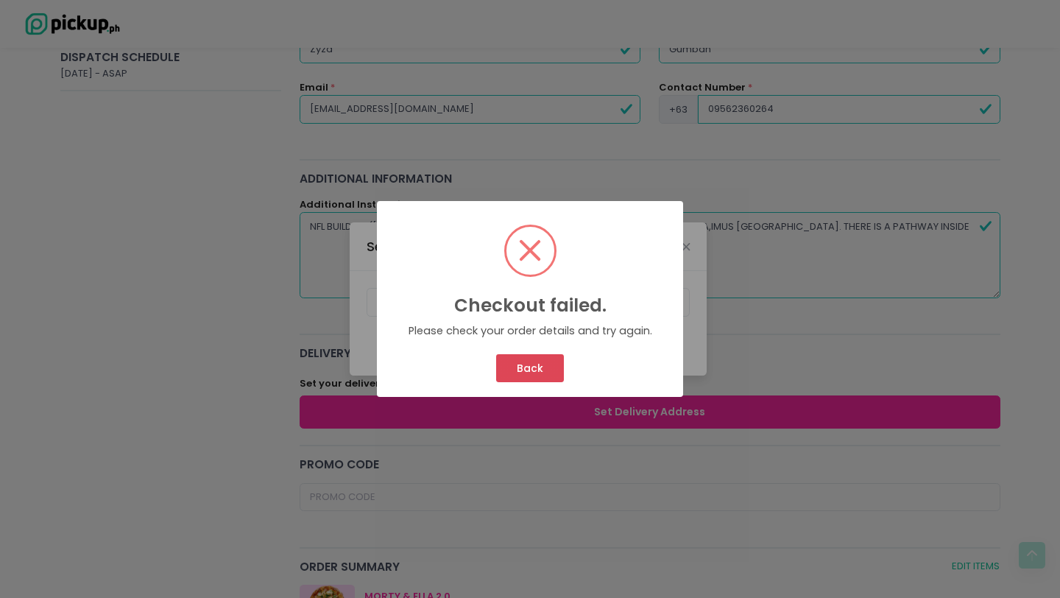
click at [515, 366] on button "Back" at bounding box center [529, 368] width 67 height 28
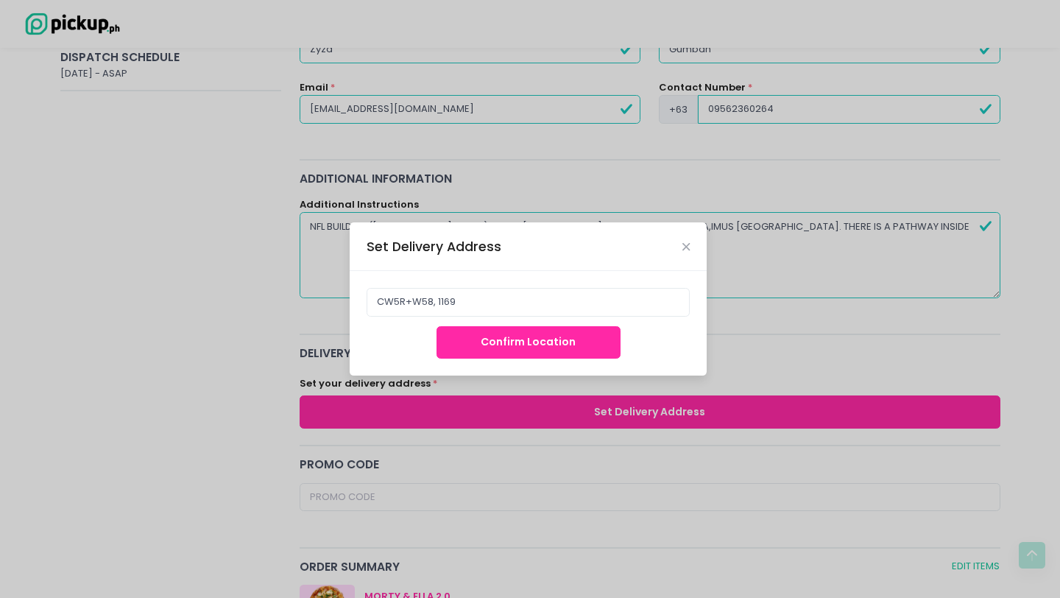
click at [524, 359] on div "CW5R+W58, 1169 Confirm Location" at bounding box center [528, 323] width 357 height 104
click at [516, 348] on button "Confirm Location" at bounding box center [529, 342] width 184 height 33
click at [513, 339] on button "Confirm Location" at bounding box center [529, 342] width 184 height 33
click at [621, 314] on input "CW5R+W58, 1169" at bounding box center [529, 302] width 324 height 28
click at [620, 314] on input "CW5R+W58, 1169" at bounding box center [529, 302] width 324 height 28
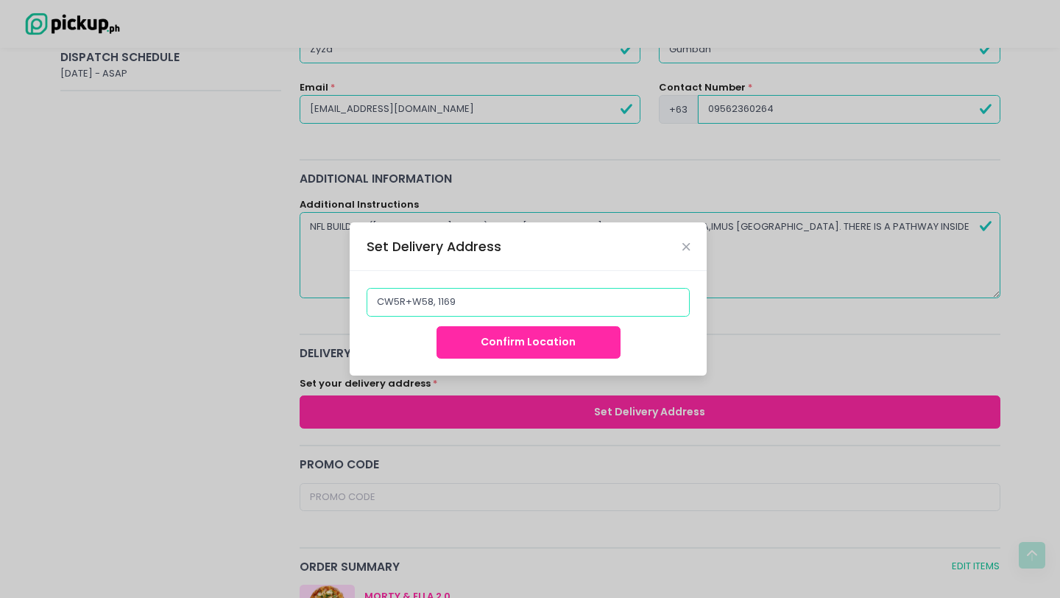
click at [616, 309] on input "CW5R+W58, 1169" at bounding box center [529, 302] width 324 height 28
type input "CW5R+W58, 116"
paste input "CW5R+W58, 1169 Aguinaldo Hwy, Imus, Cavite, Philippines"
type input "CW5R+W58, 1169 Aguinaldo Hwy, Imus, Cavite, Philippines"
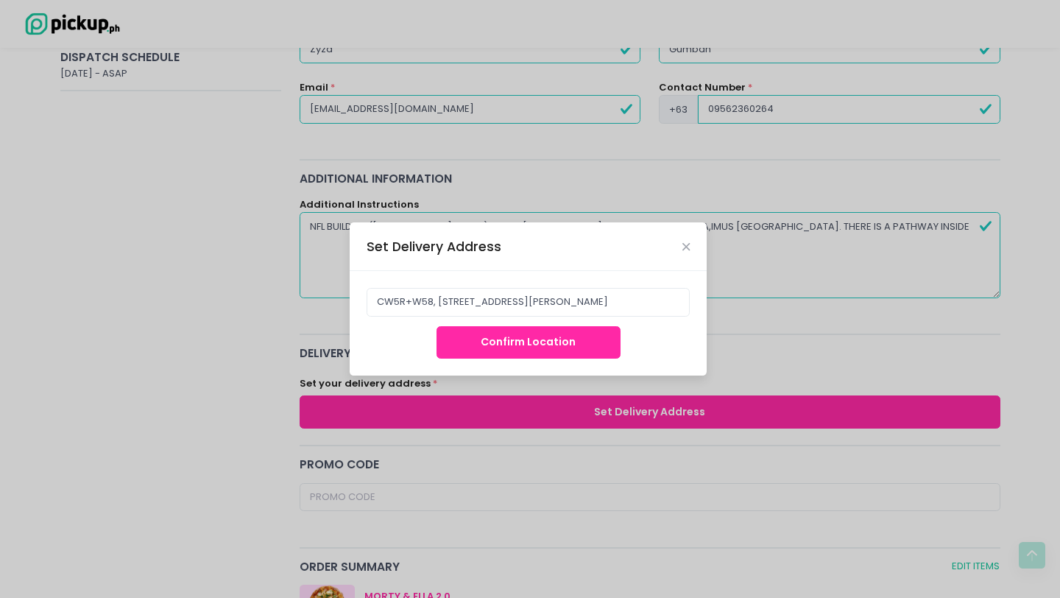
click at [549, 334] on button "Confirm Location" at bounding box center [529, 342] width 184 height 33
click at [546, 337] on button "Confirm Location" at bounding box center [529, 342] width 184 height 33
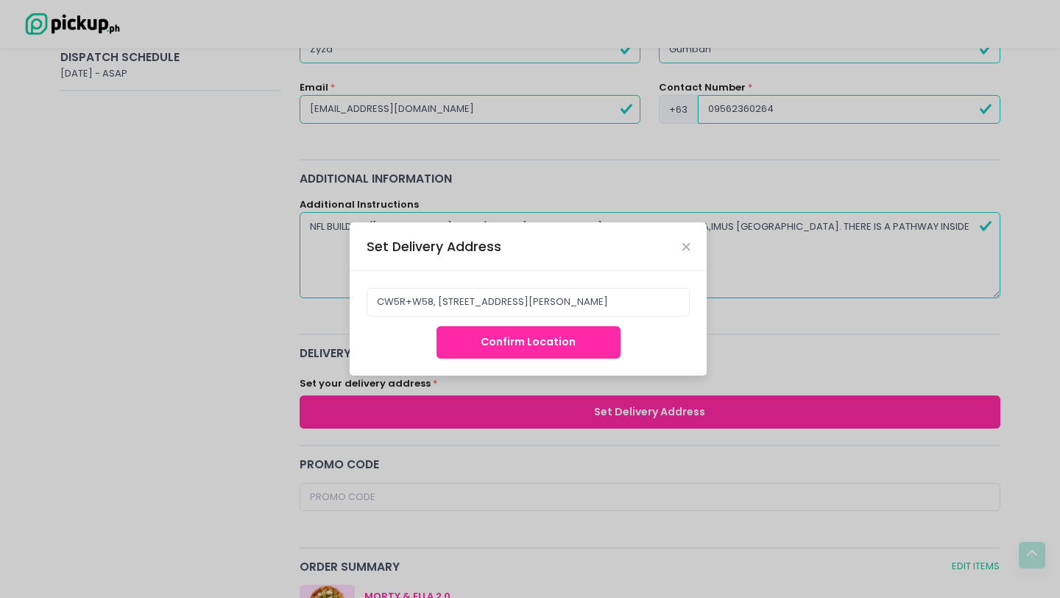
click at [546, 337] on button "Confirm Location" at bounding box center [529, 342] width 184 height 33
click at [559, 337] on button "Confirm Location" at bounding box center [529, 342] width 184 height 33
click at [557, 336] on button "Confirm Location" at bounding box center [529, 342] width 184 height 33
click at [554, 336] on button "Confirm Location" at bounding box center [529, 342] width 184 height 33
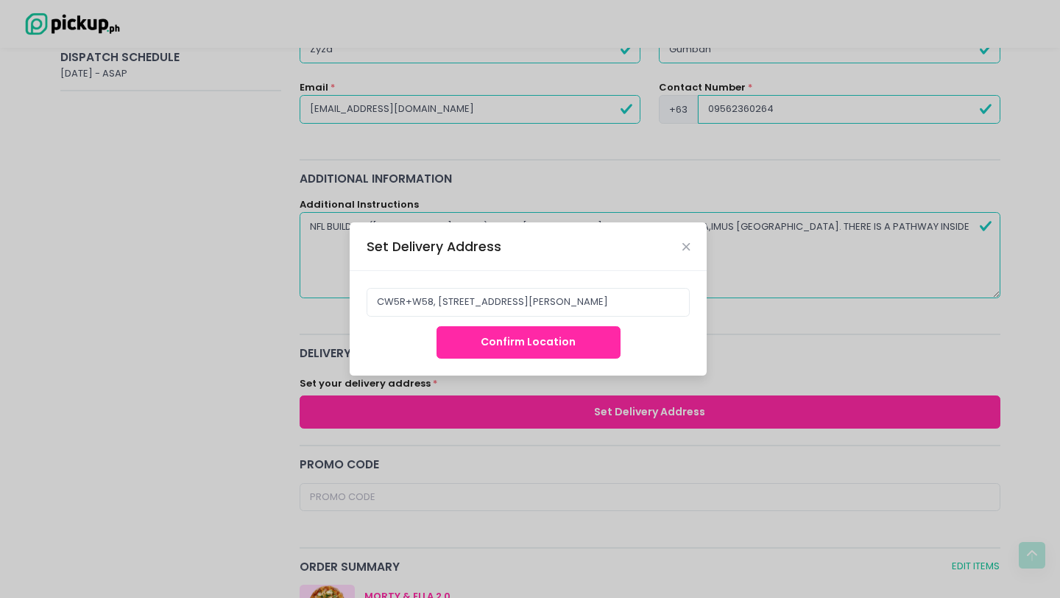
click at [554, 336] on button "Confirm Location" at bounding box center [529, 342] width 184 height 33
click at [549, 345] on button "Confirm Location" at bounding box center [529, 342] width 184 height 33
click at [548, 345] on button "Confirm Location" at bounding box center [529, 342] width 184 height 33
click at [570, 303] on input "CW5R+W58, 1169 Aguinaldo Hwy, Imus, Cavite, Philippines" at bounding box center [529, 302] width 324 height 28
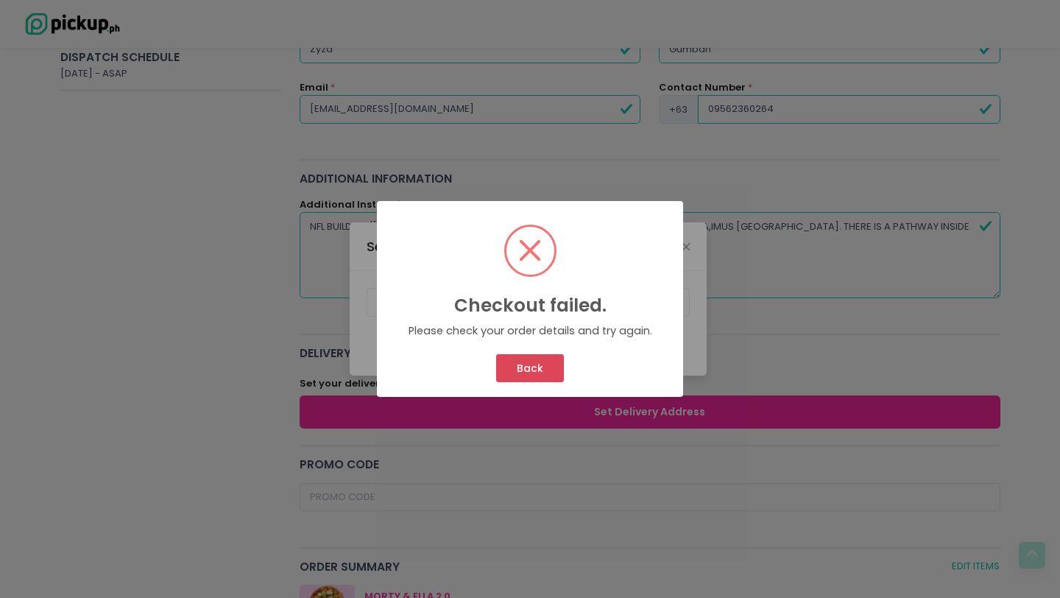
click at [548, 370] on button "Back" at bounding box center [529, 368] width 67 height 28
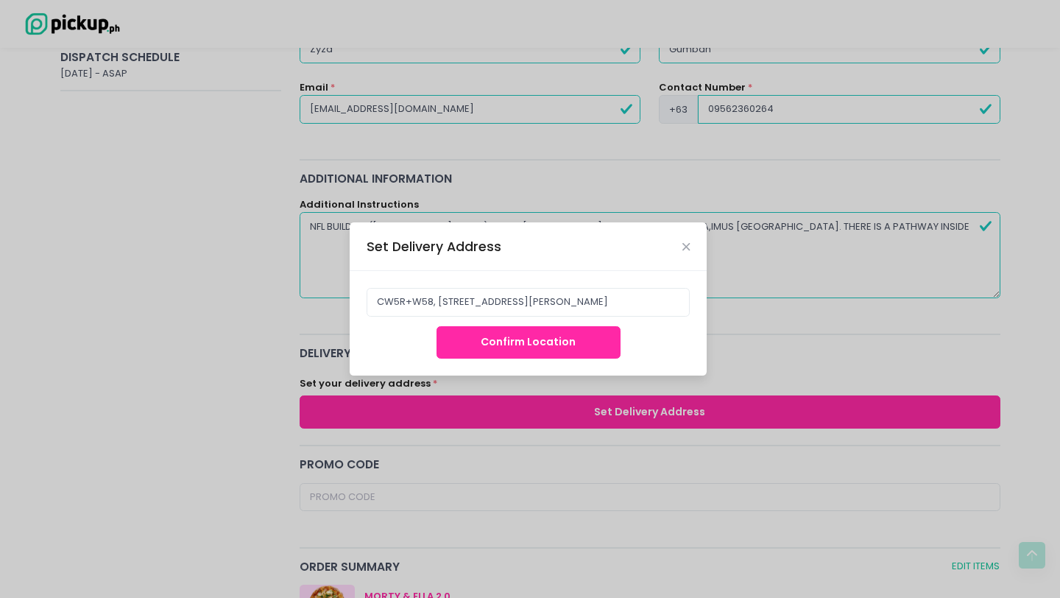
click at [536, 352] on button "Confirm Location" at bounding box center [529, 342] width 184 height 33
click at [683, 247] on icon "Close" at bounding box center [686, 247] width 7 height 11
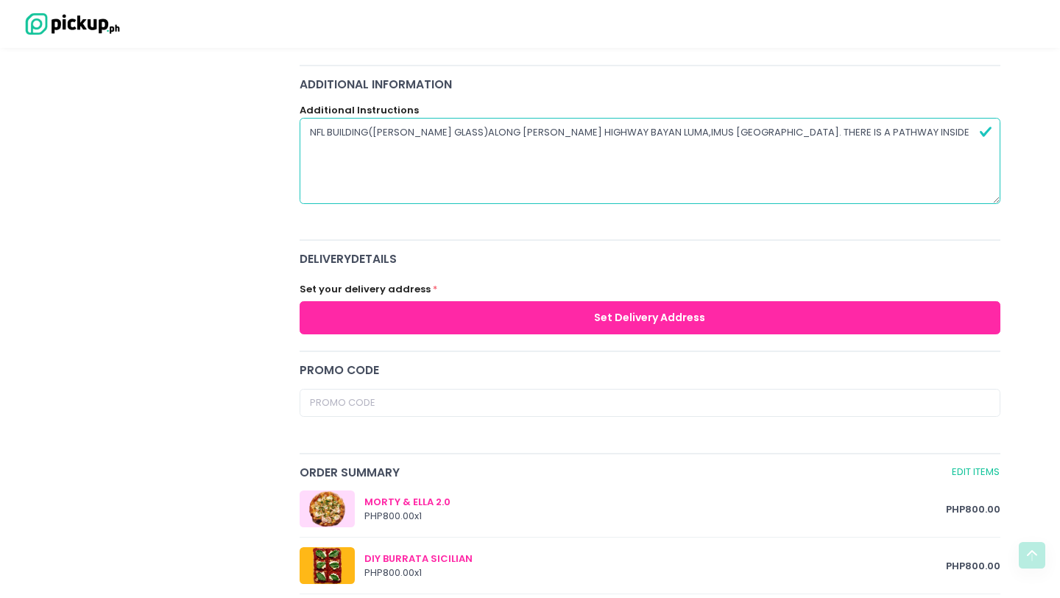
scroll to position [365, 0]
click at [562, 319] on button "Set Delivery Address" at bounding box center [650, 318] width 701 height 33
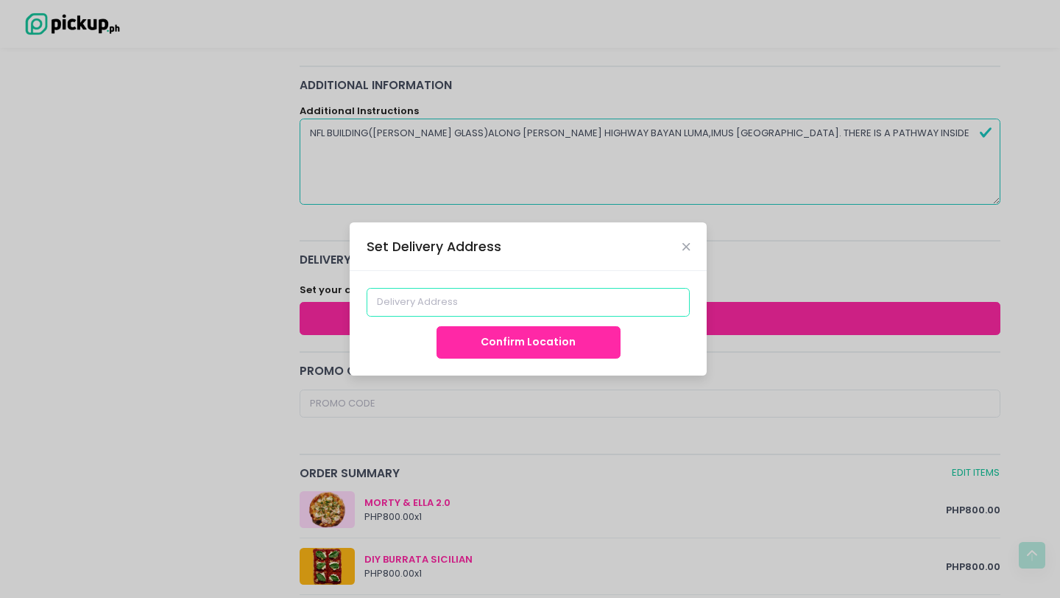
click at [543, 305] on input at bounding box center [529, 302] width 324 height 28
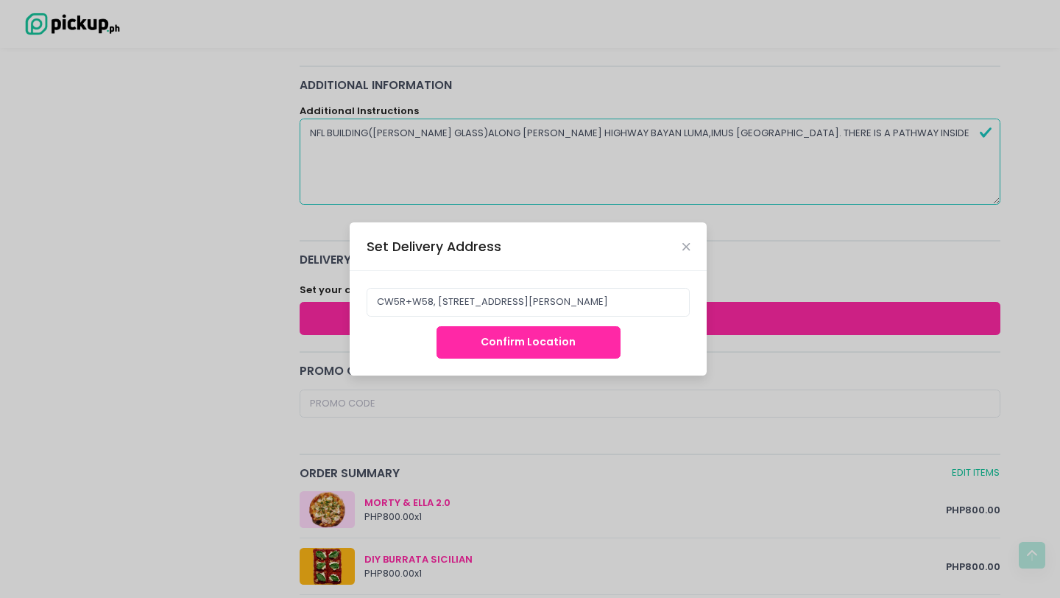
click at [538, 333] on button "Confirm Location" at bounding box center [529, 342] width 184 height 33
click at [537, 352] on button "Confirm Location" at bounding box center [529, 342] width 184 height 33
click at [536, 347] on button "Confirm Location" at bounding box center [529, 342] width 184 height 33
drag, startPoint x: 560, startPoint y: 300, endPoint x: 715, endPoint y: 297, distance: 154.7
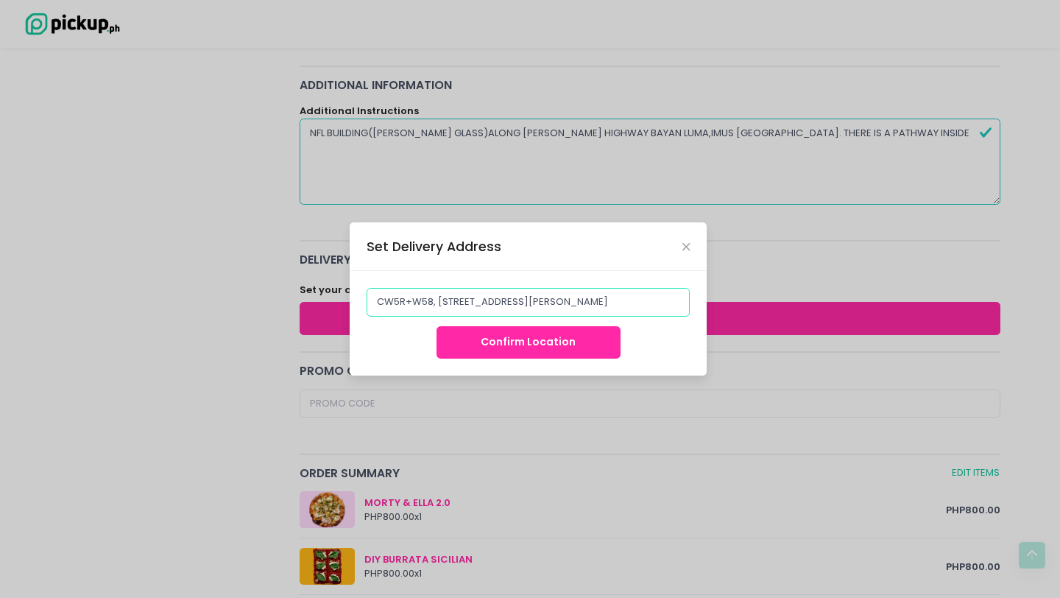
click at [715, 297] on div "Set Delivery Address CW5R+W58, 1169 Aguinaldo Hwy, Imus, Cavite, Philippines Co…" at bounding box center [530, 299] width 1060 height 598
click at [628, 346] on div "Confirm Location" at bounding box center [529, 342] width 324 height 33
click at [591, 357] on button "Confirm Location" at bounding box center [529, 342] width 184 height 33
click at [590, 351] on button "Confirm Location" at bounding box center [529, 342] width 184 height 33
drag, startPoint x: 429, startPoint y: 306, endPoint x: 634, endPoint y: 317, distance: 205.8
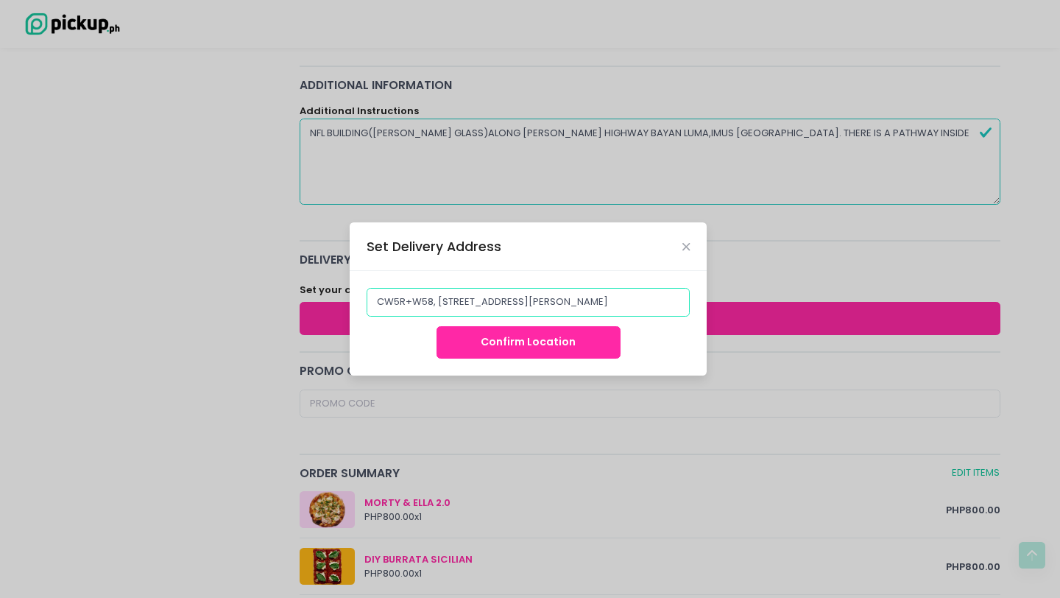
click at [634, 317] on div "CW5R+W58, 1169 Aguinaldo Hwy, Imus Confirm Location" at bounding box center [528, 323] width 357 height 104
type input "CW5R+W58"
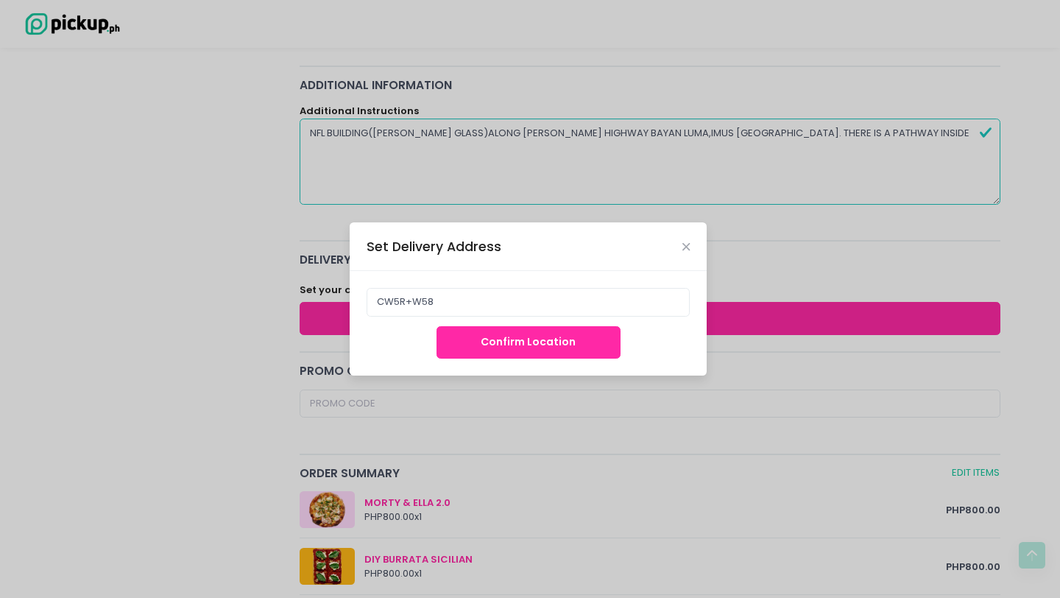
click at [659, 338] on div "Confirm Location" at bounding box center [529, 342] width 324 height 33
click at [560, 344] on button "Confirm Location" at bounding box center [529, 342] width 184 height 33
click at [557, 345] on button "Confirm Location" at bounding box center [529, 342] width 184 height 33
click at [536, 345] on button "Confirm Location" at bounding box center [529, 342] width 184 height 33
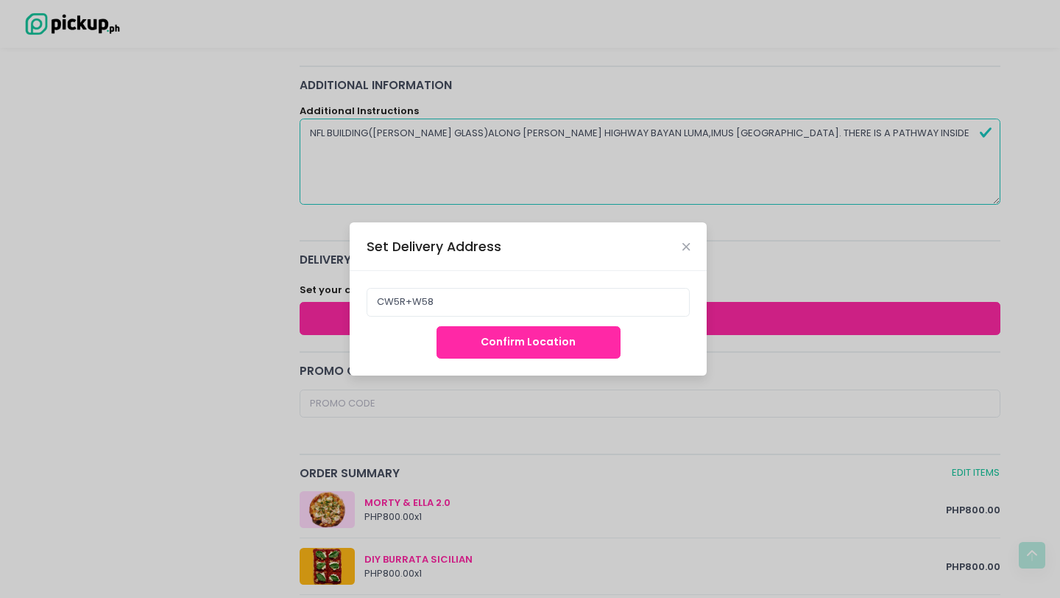
click at [536, 345] on button "Confirm Location" at bounding box center [529, 342] width 184 height 33
click at [536, 344] on button "Confirm Location" at bounding box center [529, 342] width 184 height 33
click at [689, 247] on icon "Close" at bounding box center [686, 247] width 7 height 11
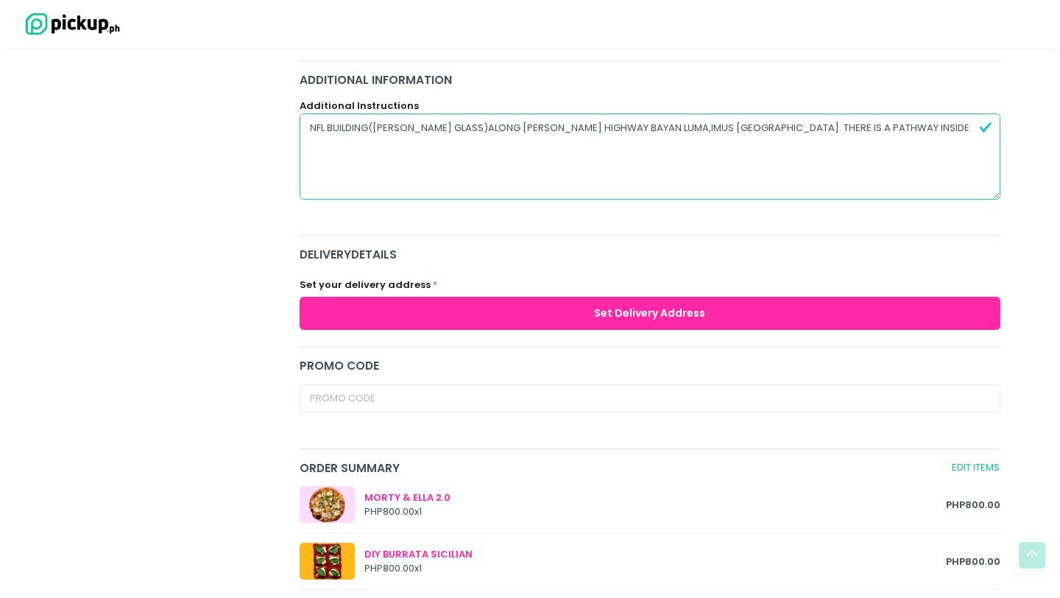
scroll to position [364, 0]
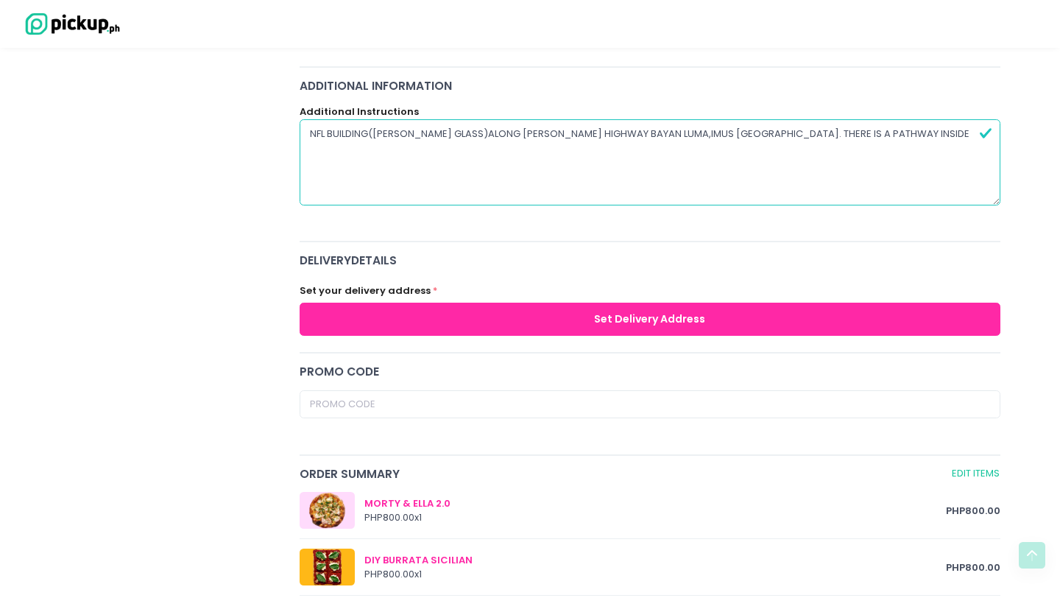
click at [540, 320] on button "Set Delivery Address" at bounding box center [650, 319] width 701 height 33
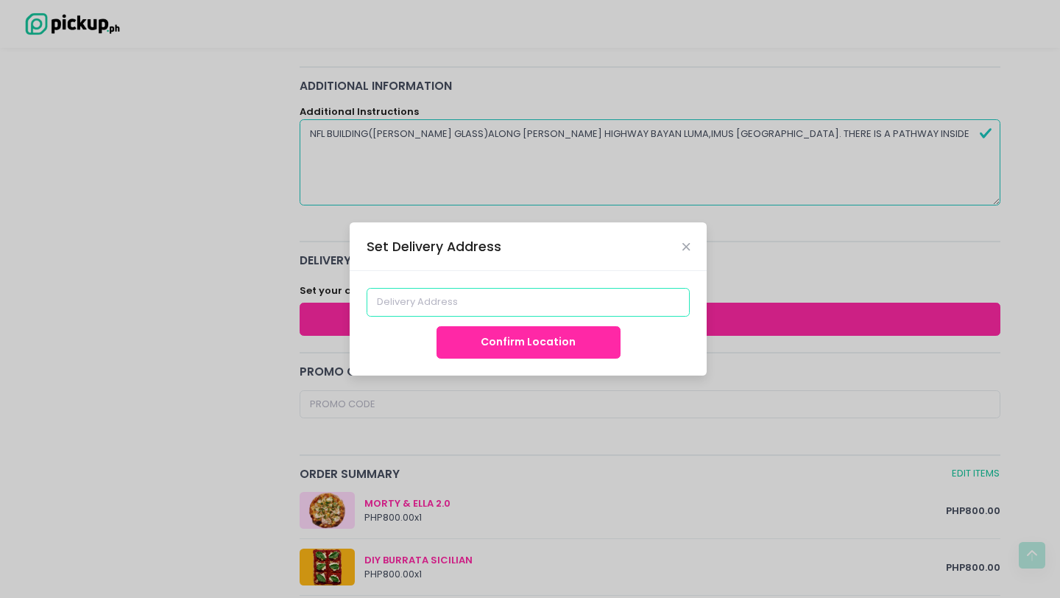
click at [459, 309] on input at bounding box center [529, 302] width 324 height 28
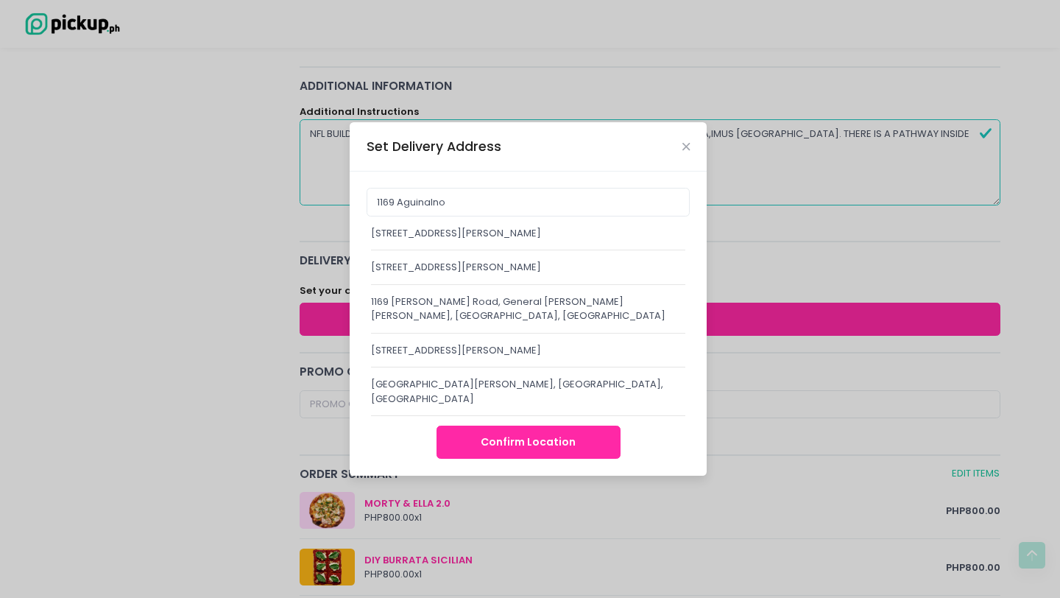
click at [501, 236] on div "1169 Aguinaldo Highway, Imus, Cavite, Philippines" at bounding box center [528, 233] width 314 height 15
type input "1169 Aguinaldo Highway, Imus, Cavite, Philippines"
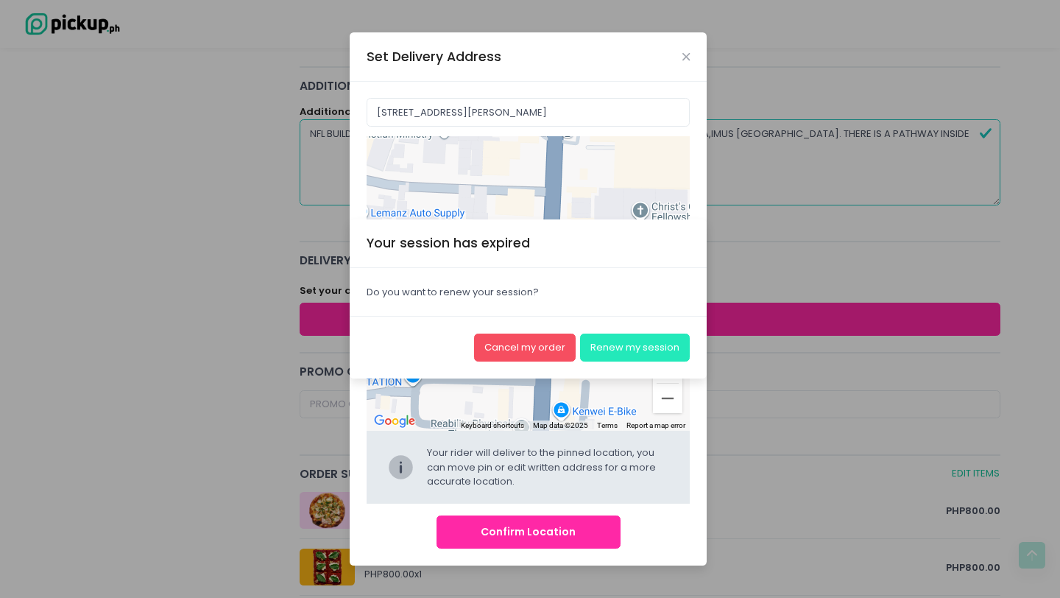
click at [644, 350] on button "Renew my session" at bounding box center [635, 348] width 110 height 28
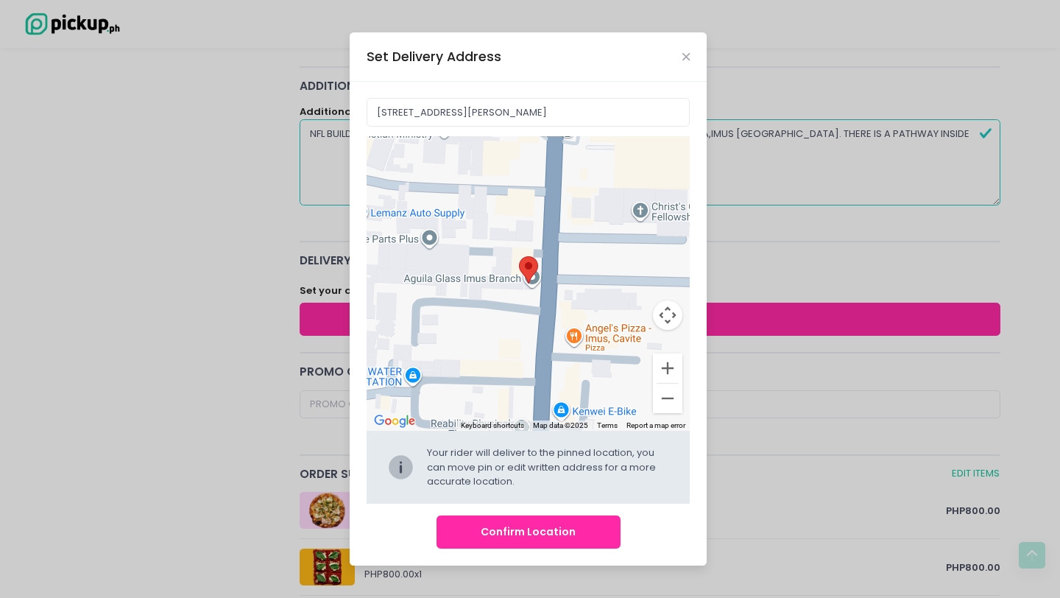
click at [568, 535] on button "Confirm Location" at bounding box center [529, 531] width 184 height 33
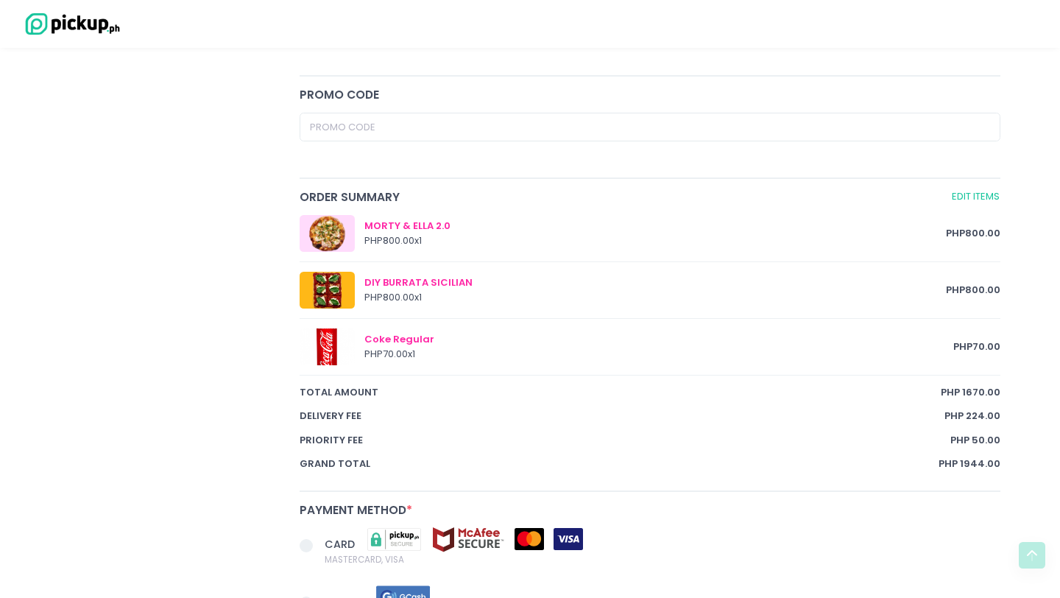
scroll to position [904, 0]
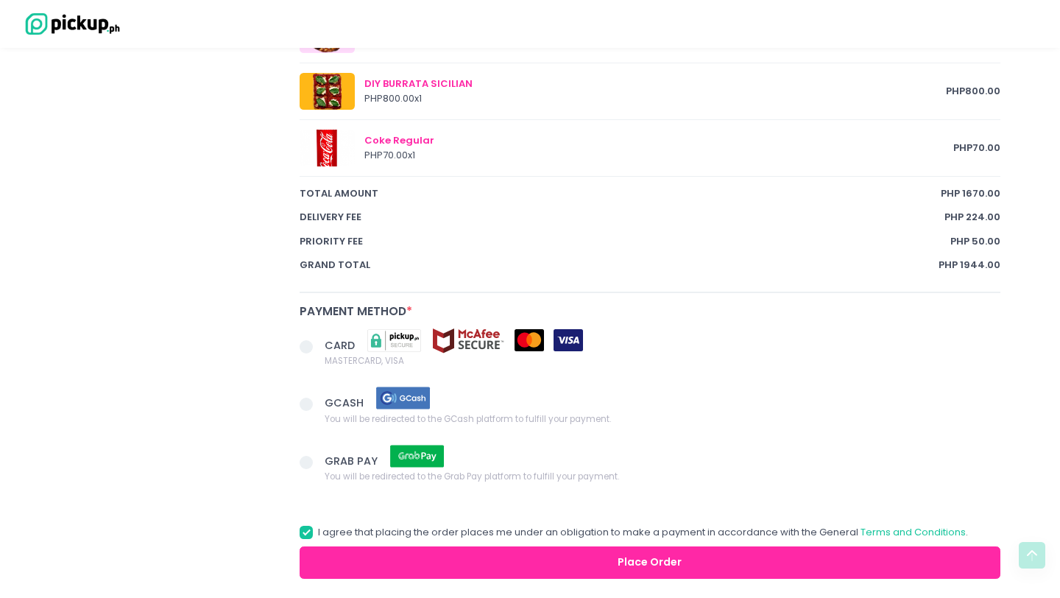
click at [302, 345] on span at bounding box center [306, 346] width 13 height 13
click at [318, 345] on input "CARD MASTERCARD, VISA" at bounding box center [323, 344] width 10 height 10
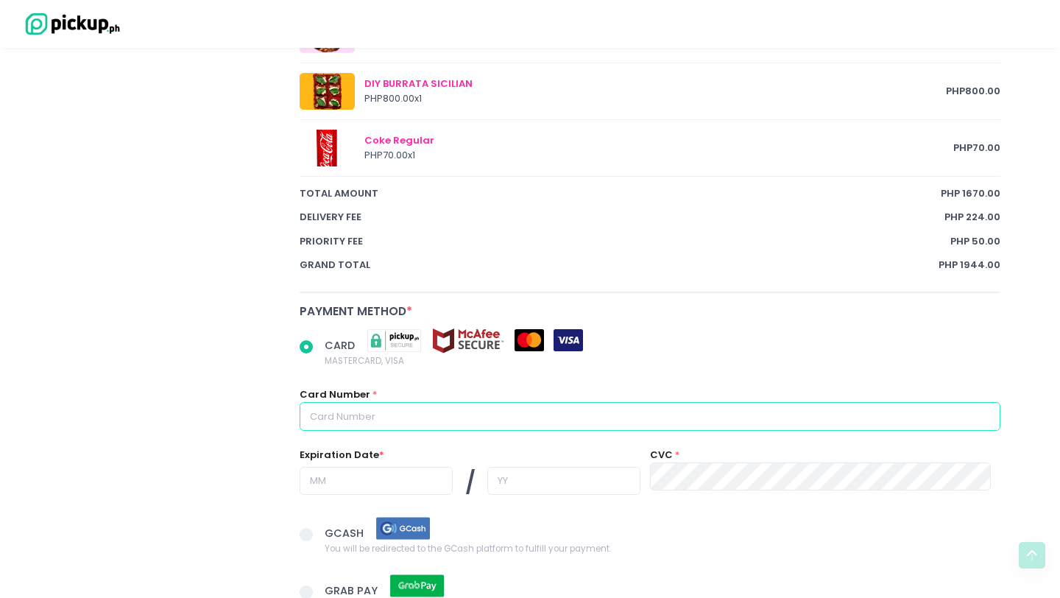
click at [372, 412] on input "text" at bounding box center [650, 416] width 701 height 28
radio input "true"
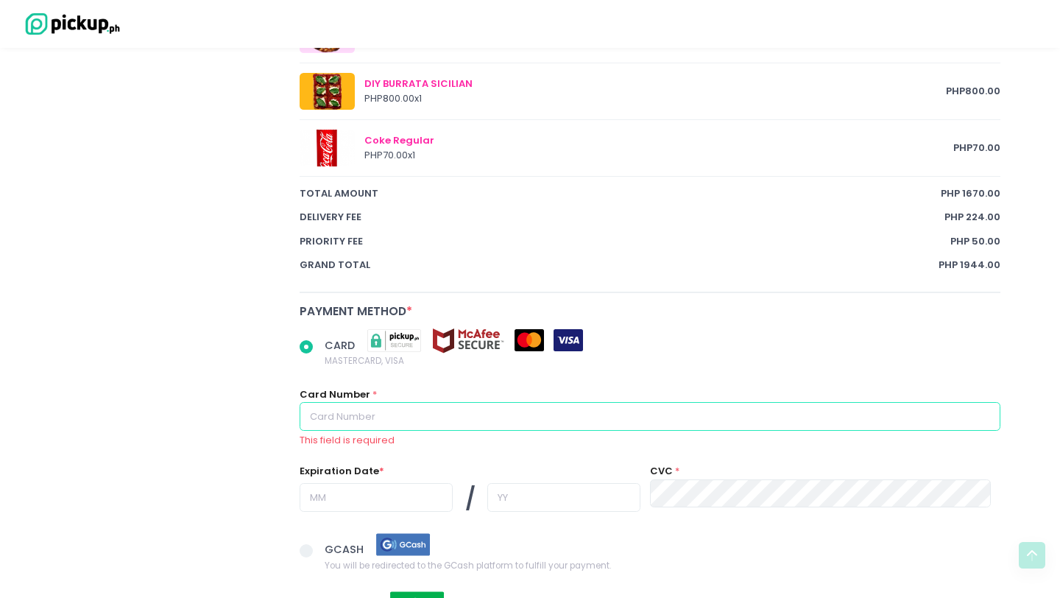
type input "4165987116072571"
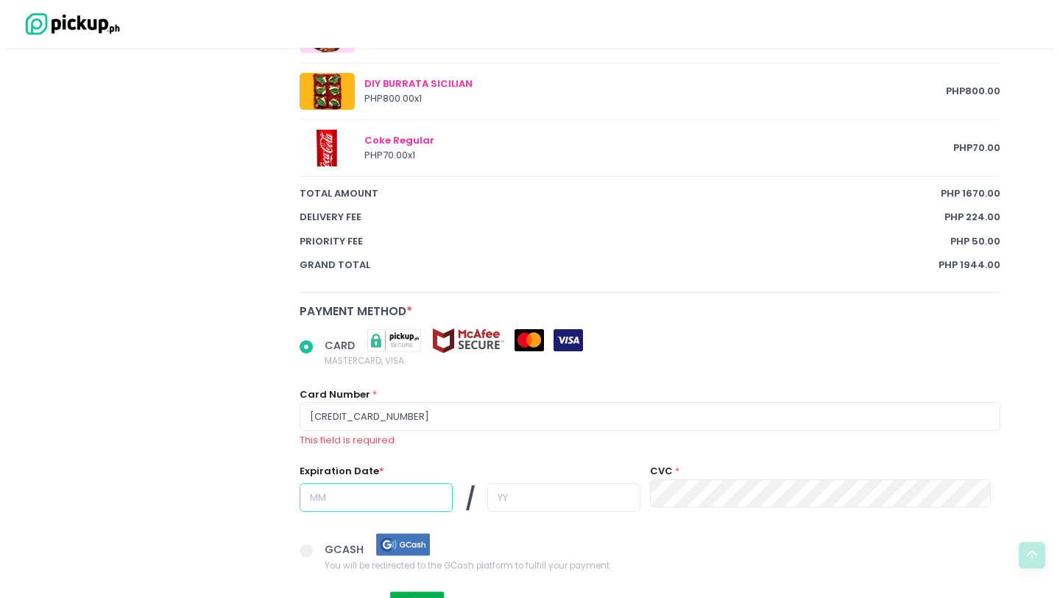
type input "02"
type input "30"
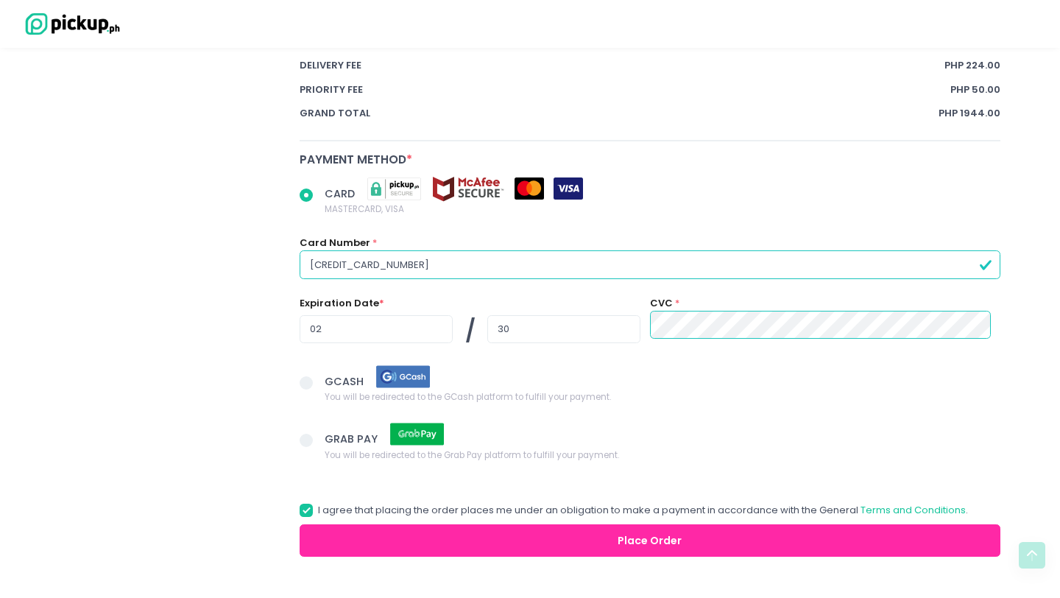
scroll to position [1099, 0]
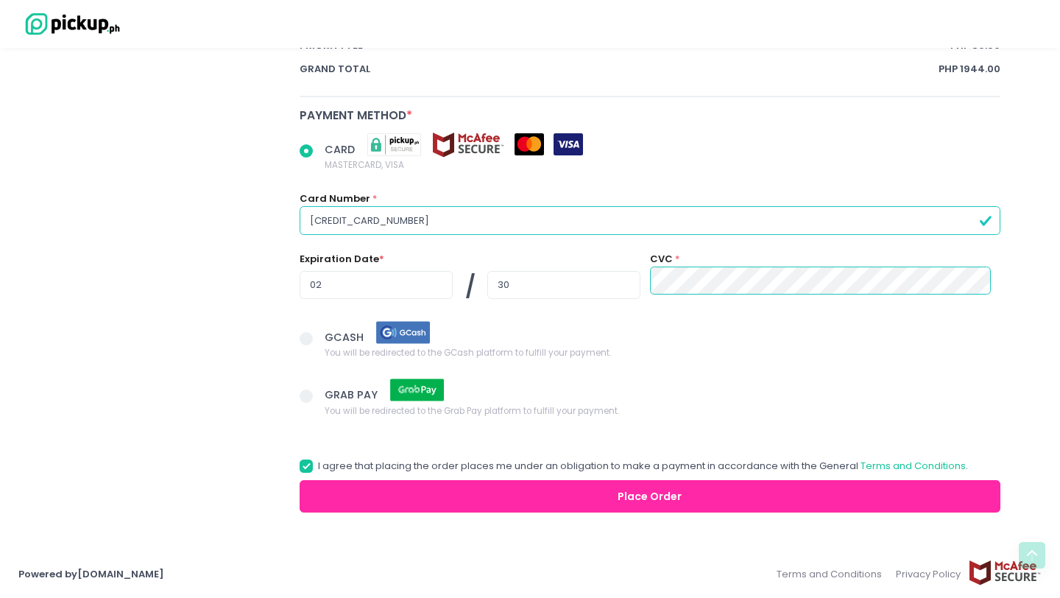
click at [616, 495] on button "Place Order" at bounding box center [650, 496] width 701 height 33
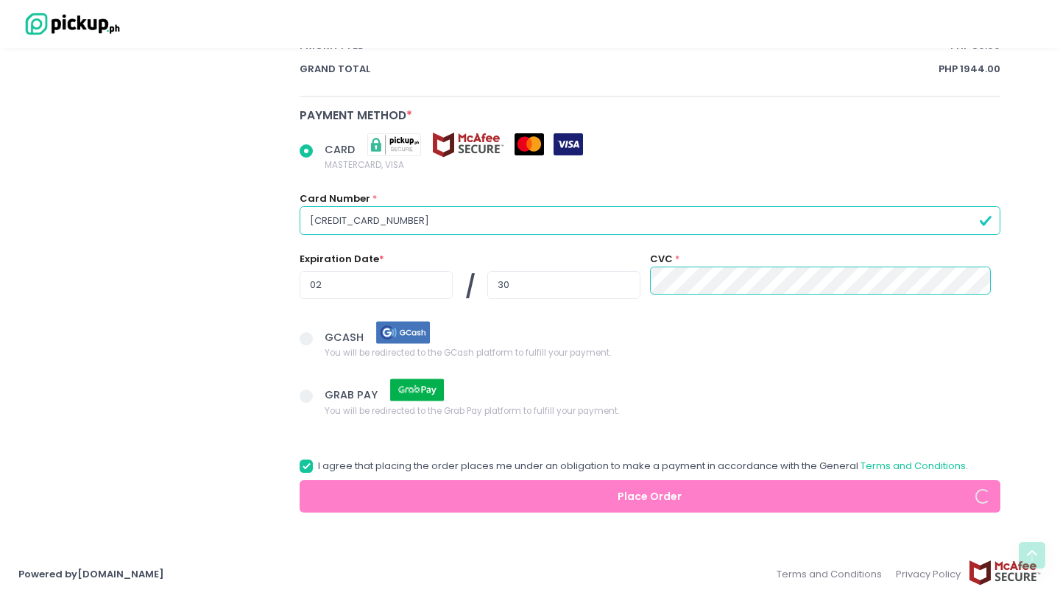
radio input "true"
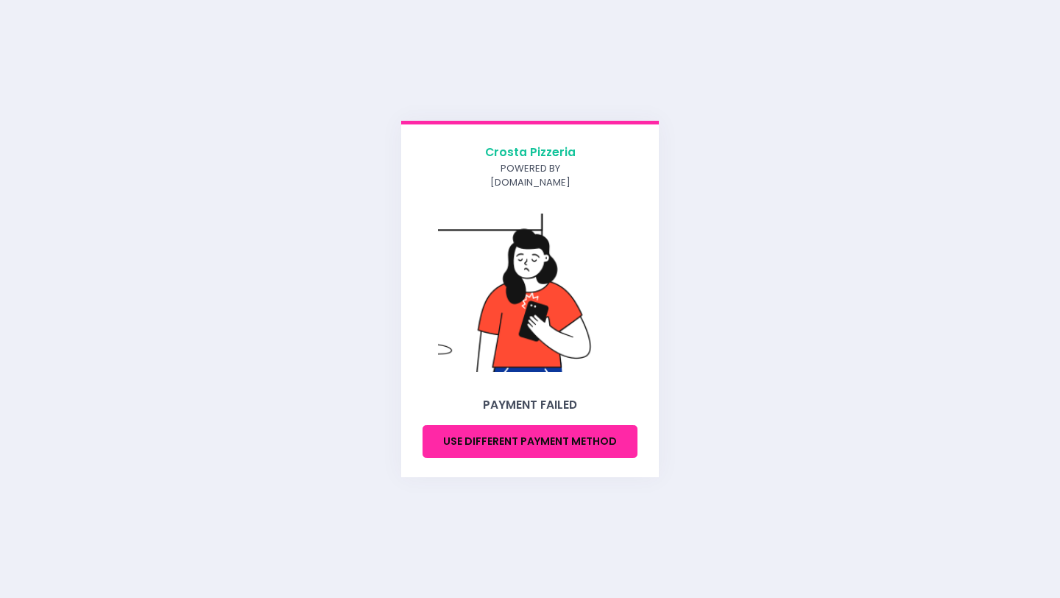
click at [537, 434] on button "Use different payment method" at bounding box center [530, 441] width 215 height 33
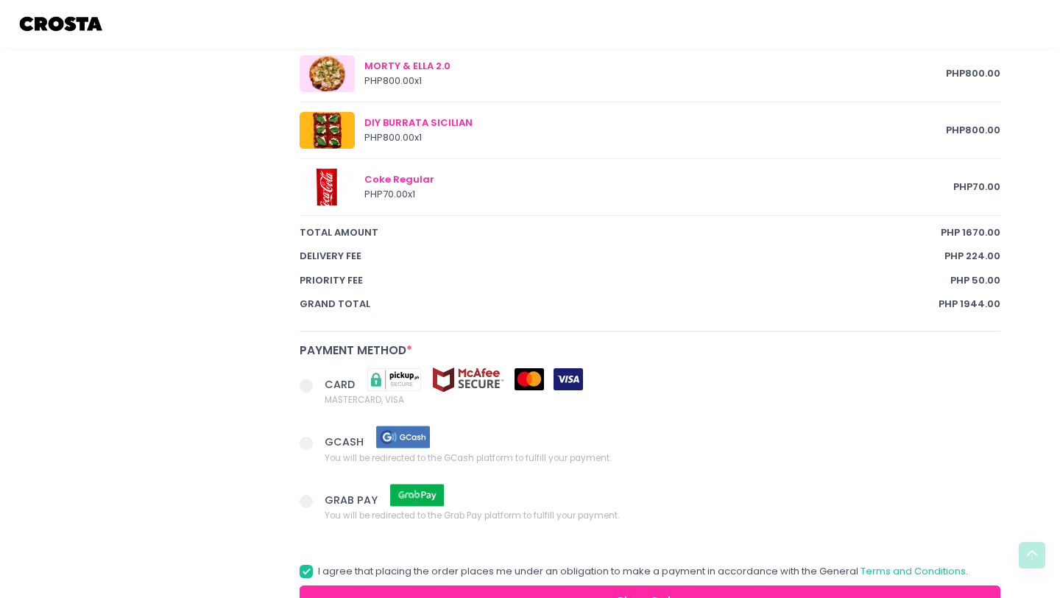
scroll to position [970, 0]
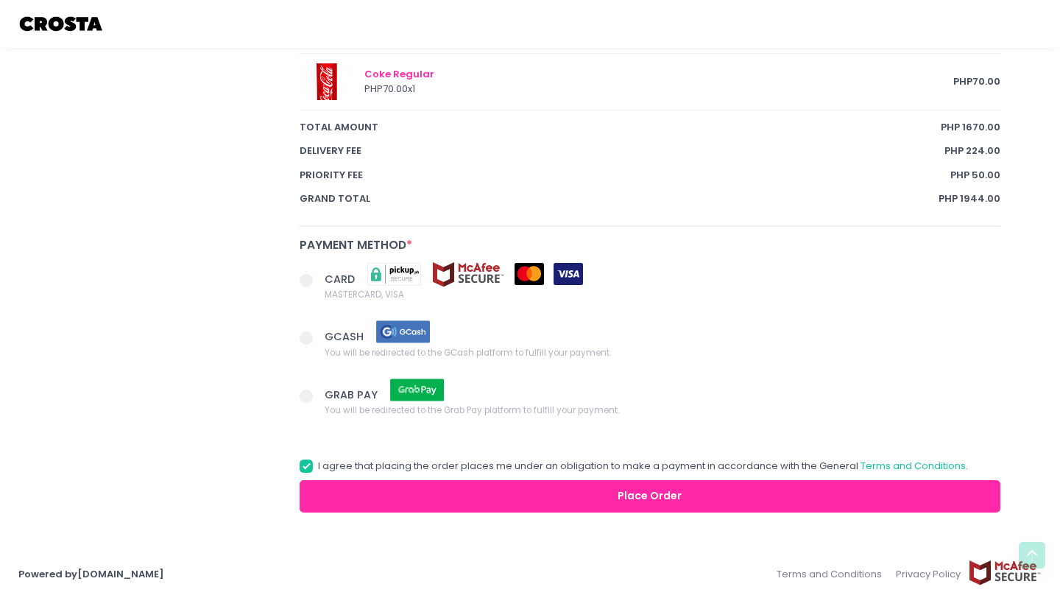
click at [303, 274] on span at bounding box center [306, 280] width 13 height 13
click at [318, 274] on input "CARD MASTERCARD, VISA" at bounding box center [323, 278] width 10 height 10
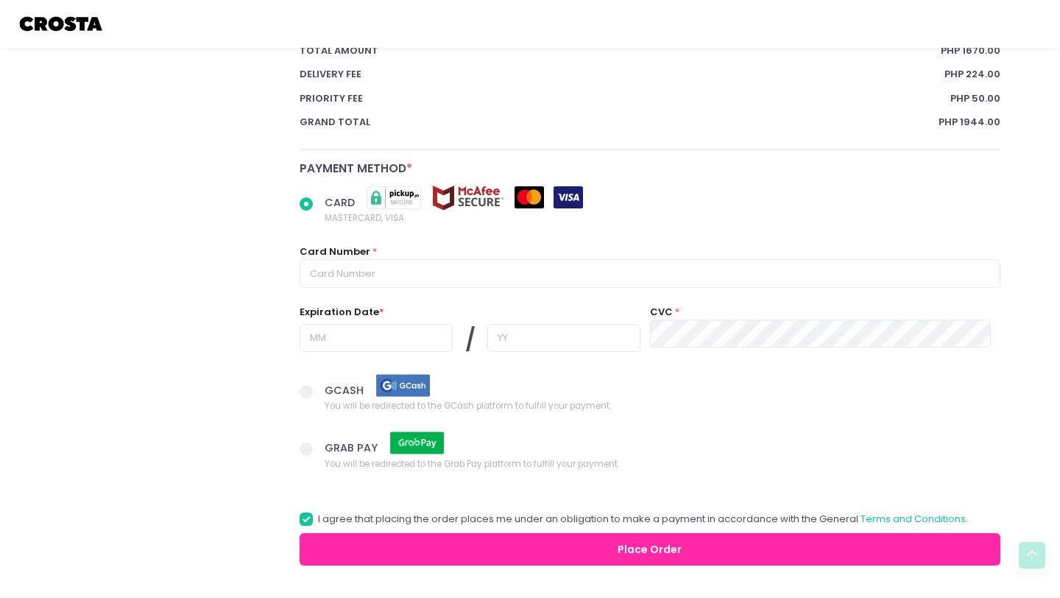
scroll to position [1080, 0]
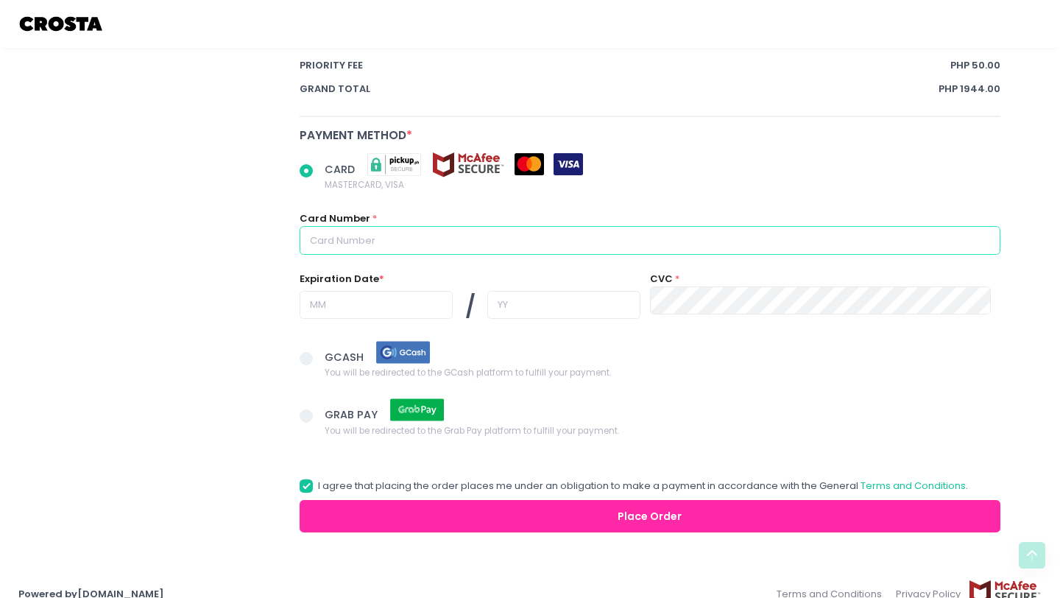
click at [606, 246] on input "text" at bounding box center [650, 240] width 701 height 28
radio input "true"
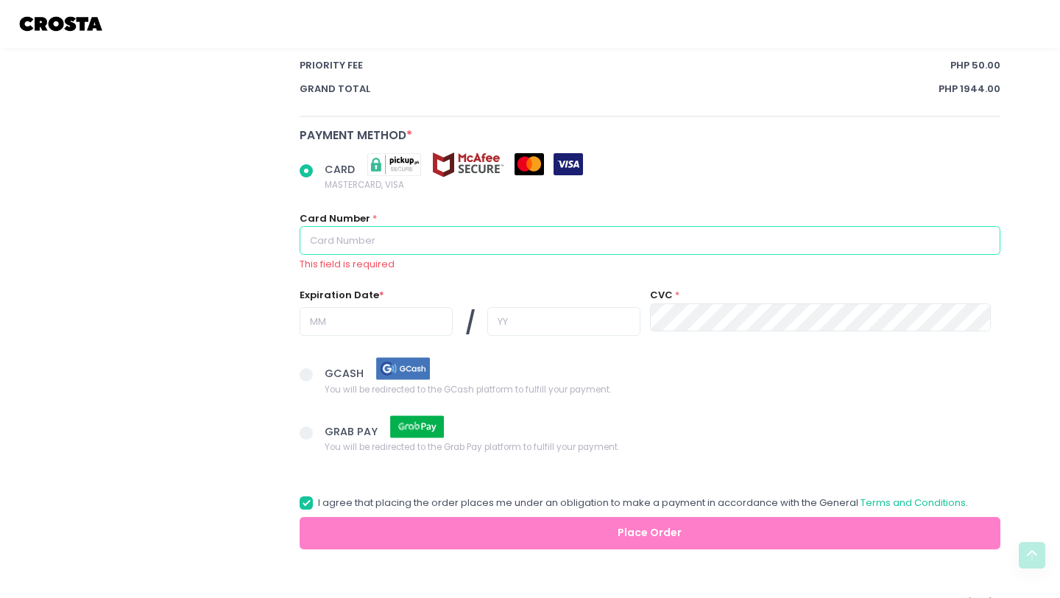
type input "4165987116072571"
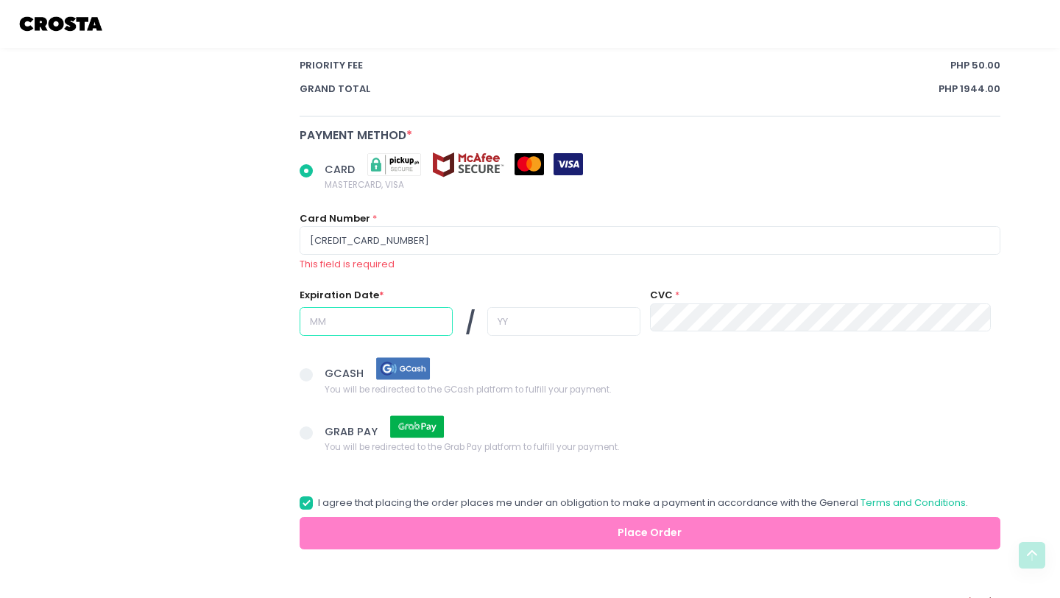
type input "02"
type input "30"
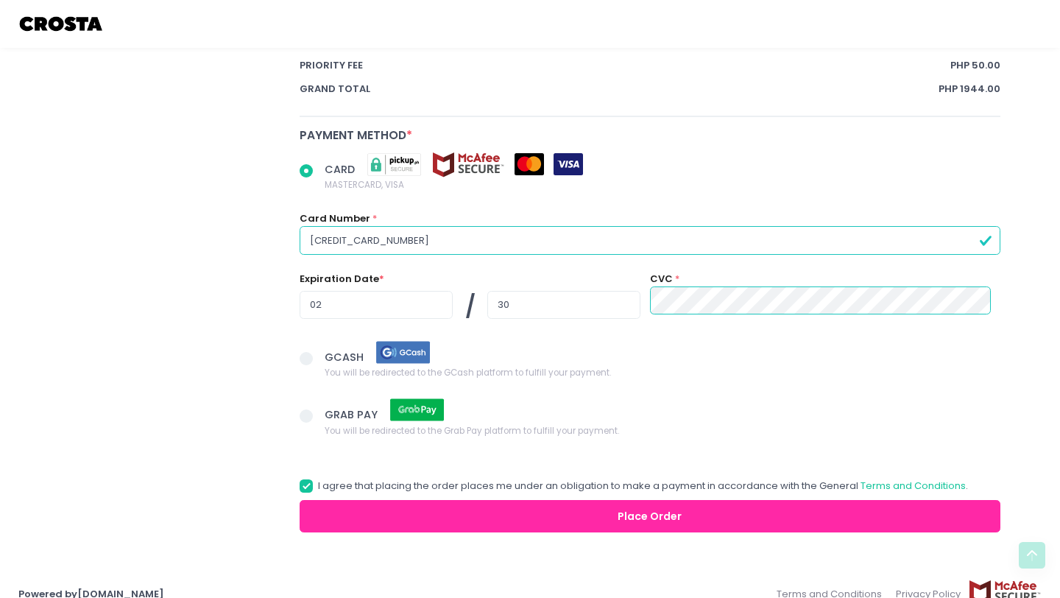
click at [661, 527] on button "Place Order" at bounding box center [650, 516] width 701 height 33
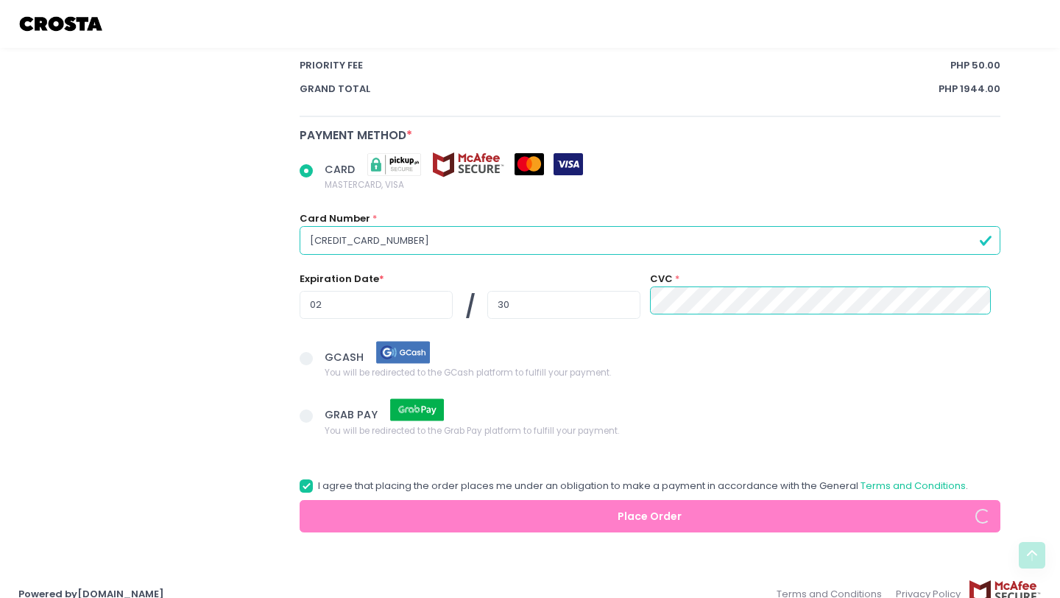
radio input "true"
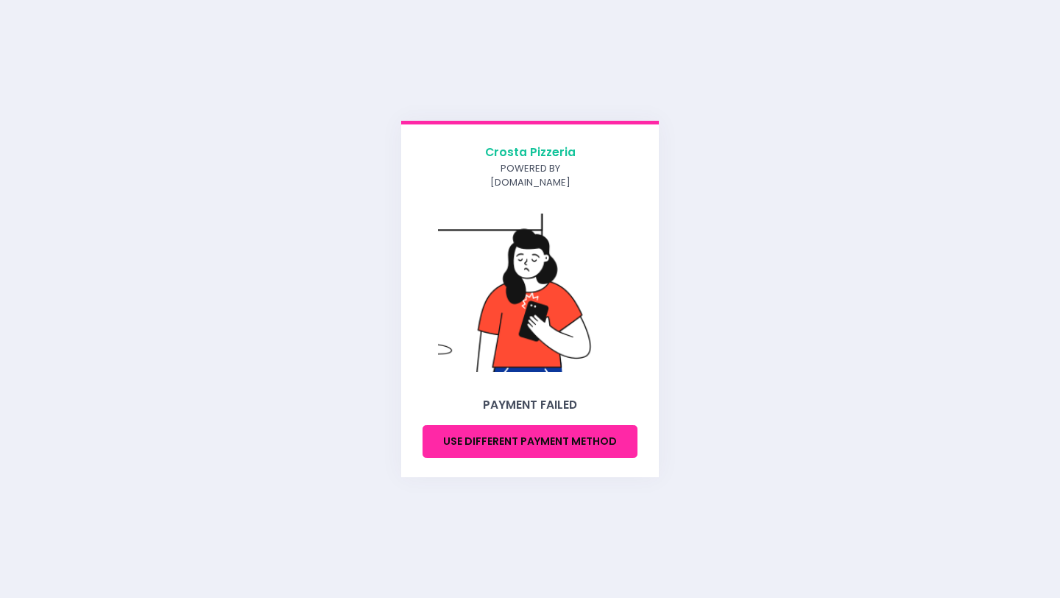
click at [491, 431] on button "Use different payment method" at bounding box center [530, 441] width 215 height 33
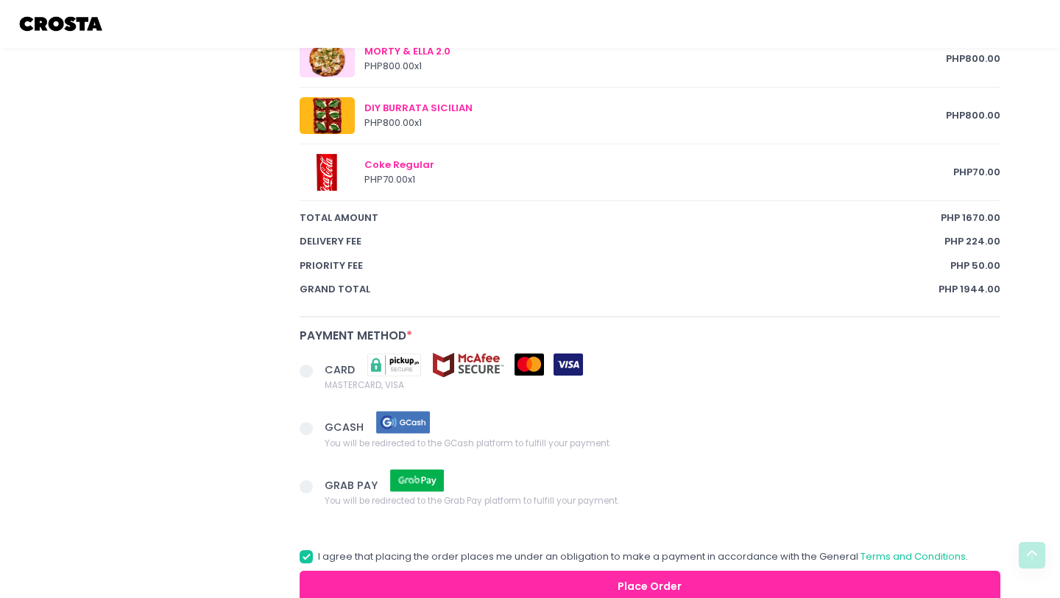
scroll to position [961, 0]
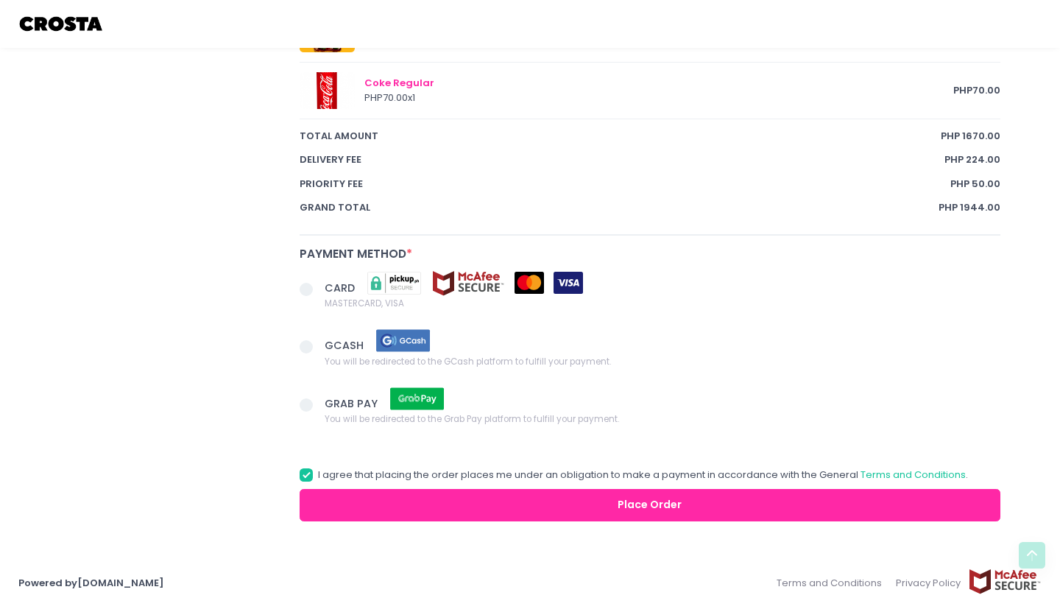
click at [467, 504] on button "Place Order" at bounding box center [650, 505] width 701 height 33
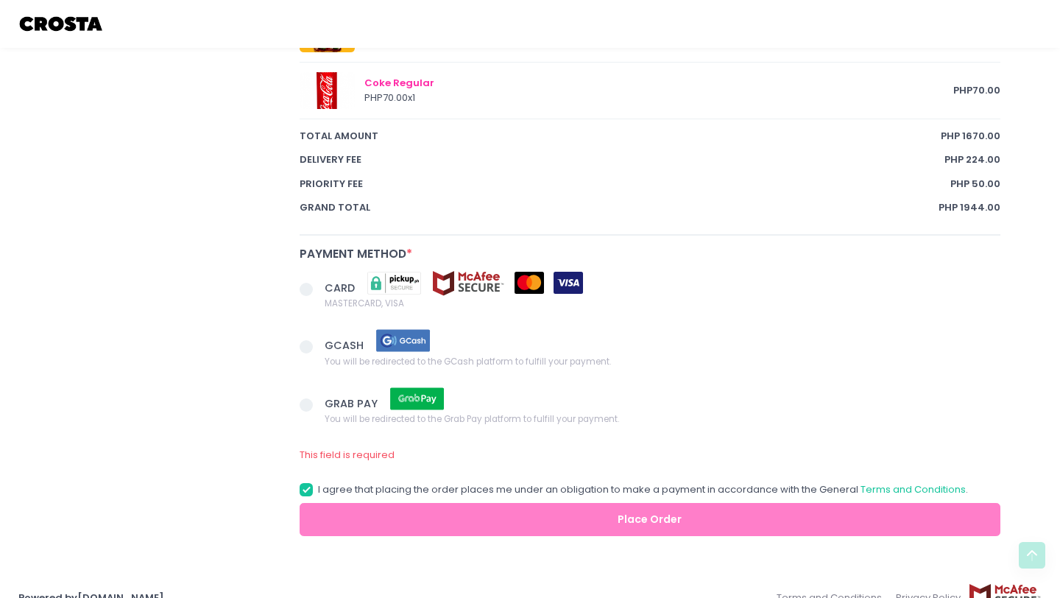
click at [310, 278] on label "CARD MASTERCARD, VISA" at bounding box center [650, 290] width 701 height 41
click at [318, 282] on input "CARD MASTERCARD, VISA" at bounding box center [323, 287] width 10 height 10
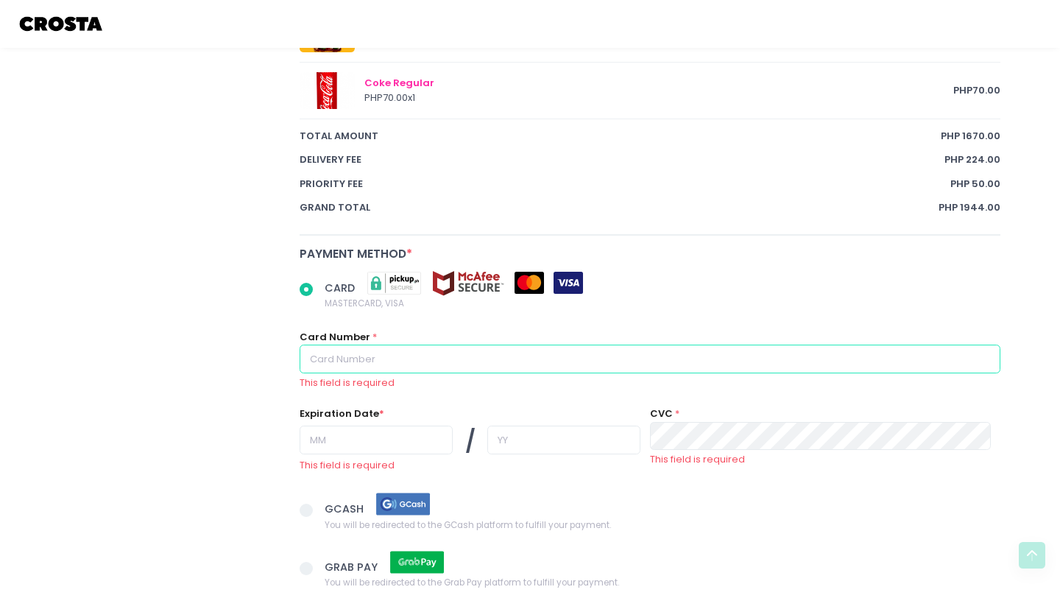
click at [547, 348] on input "text" at bounding box center [650, 359] width 701 height 28
radio input "true"
type input "5575191031729982"
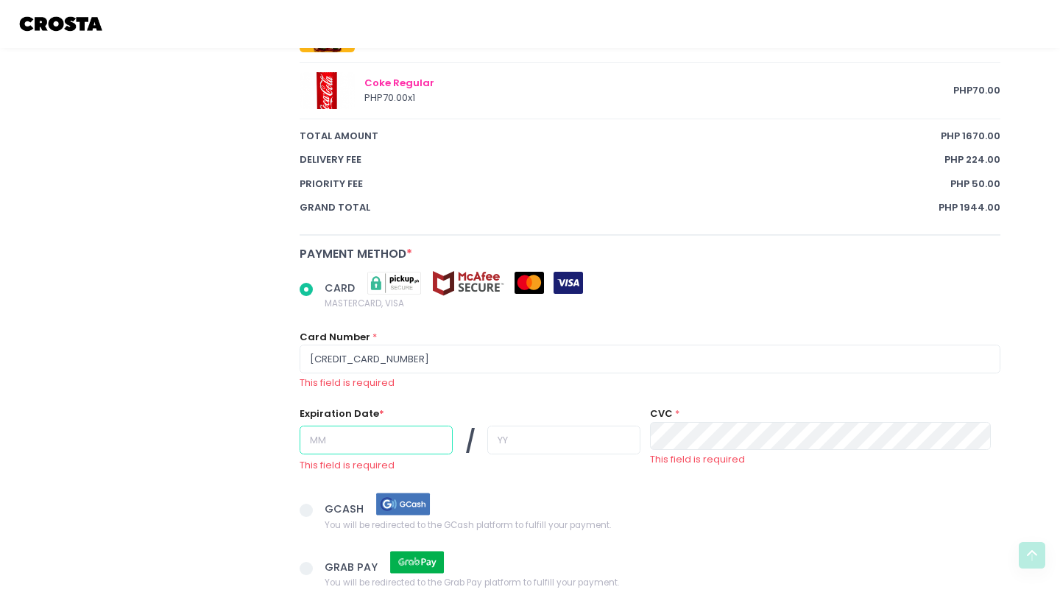
type input "02"
type input "29"
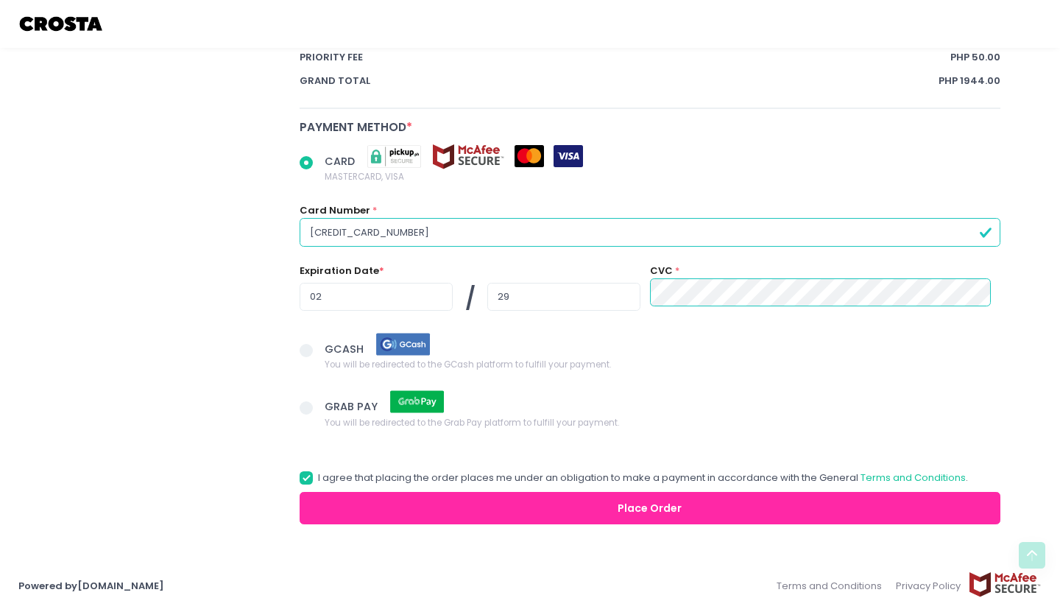
scroll to position [1099, 0]
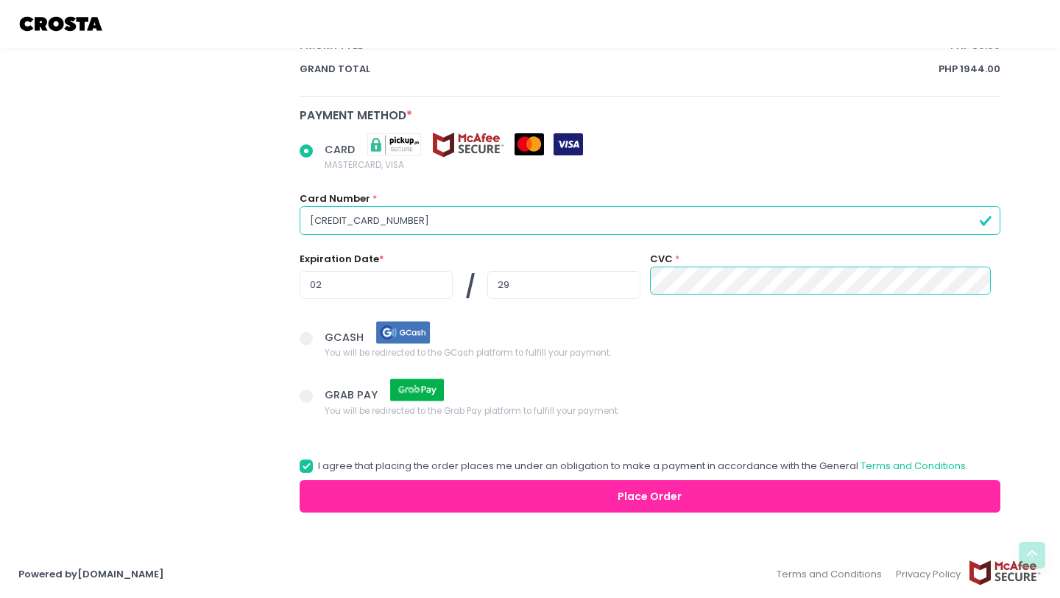
drag, startPoint x: 654, startPoint y: 504, endPoint x: 686, endPoint y: 361, distance: 147.2
click at [663, 500] on button "Place Order" at bounding box center [650, 496] width 701 height 33
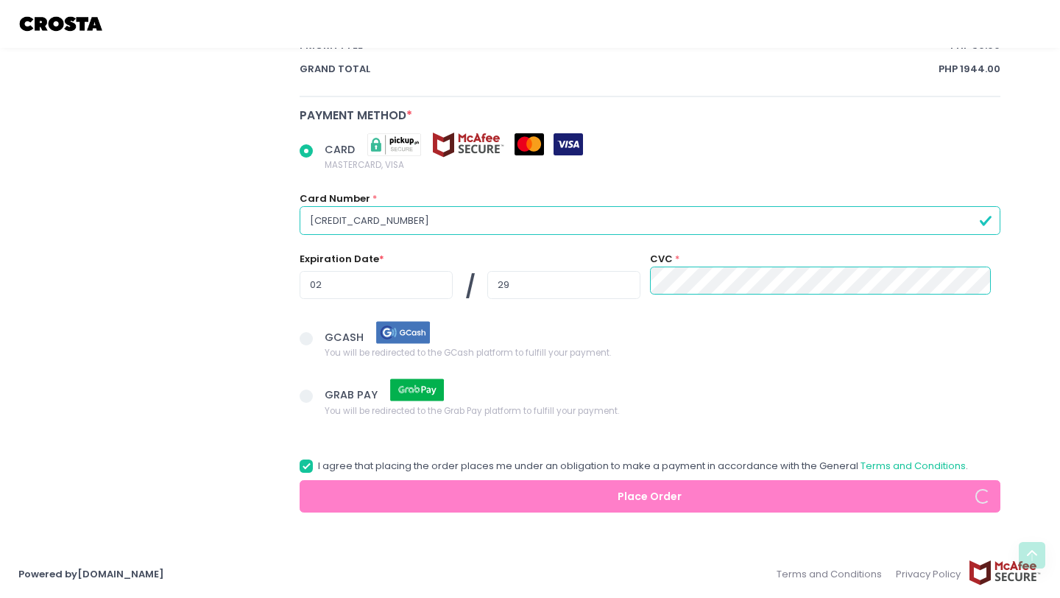
radio input "true"
